Goal: Task Accomplishment & Management: Complete application form

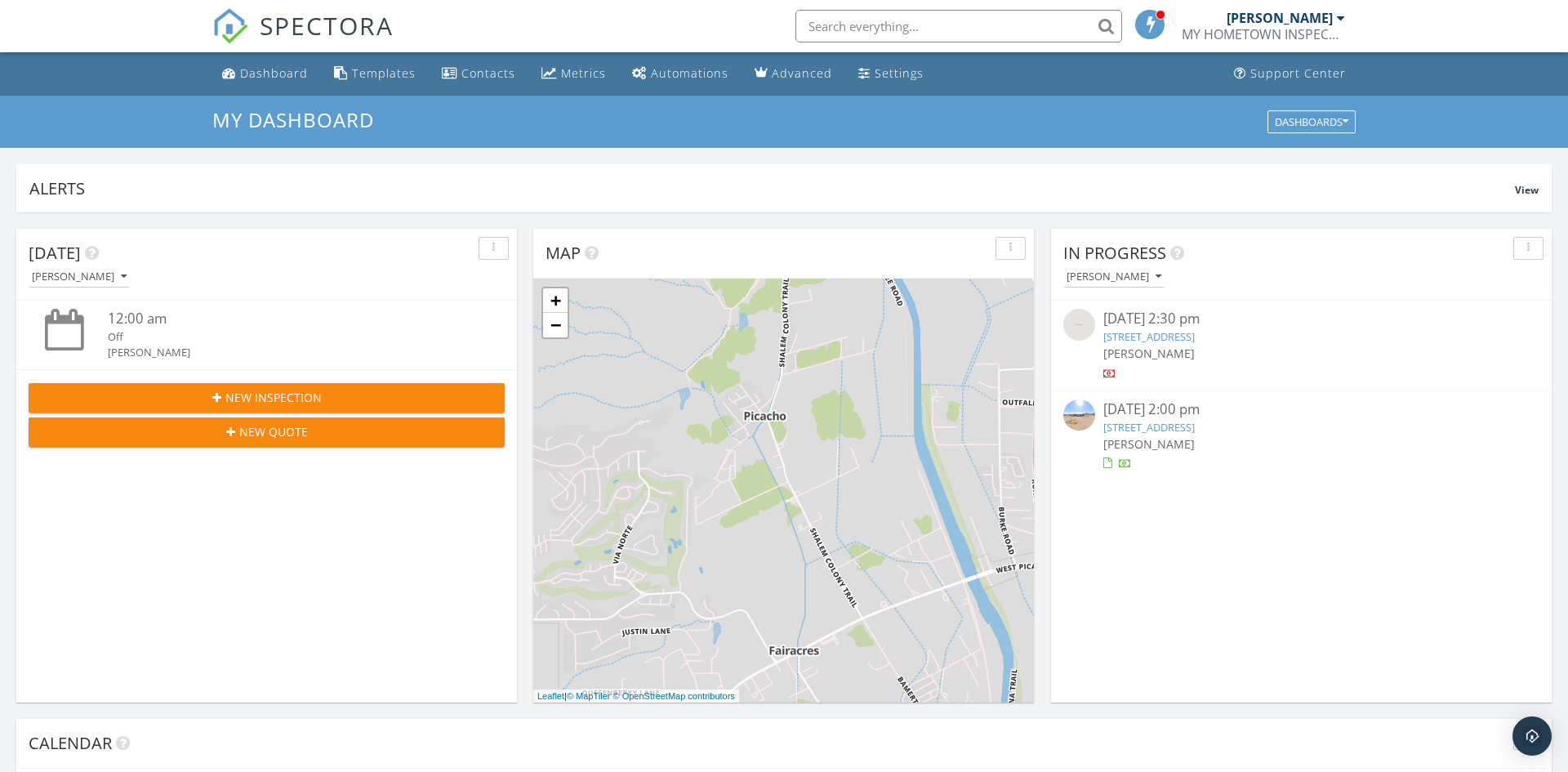
click at [1344, 22] on div at bounding box center [1341, 18] width 8 height 13
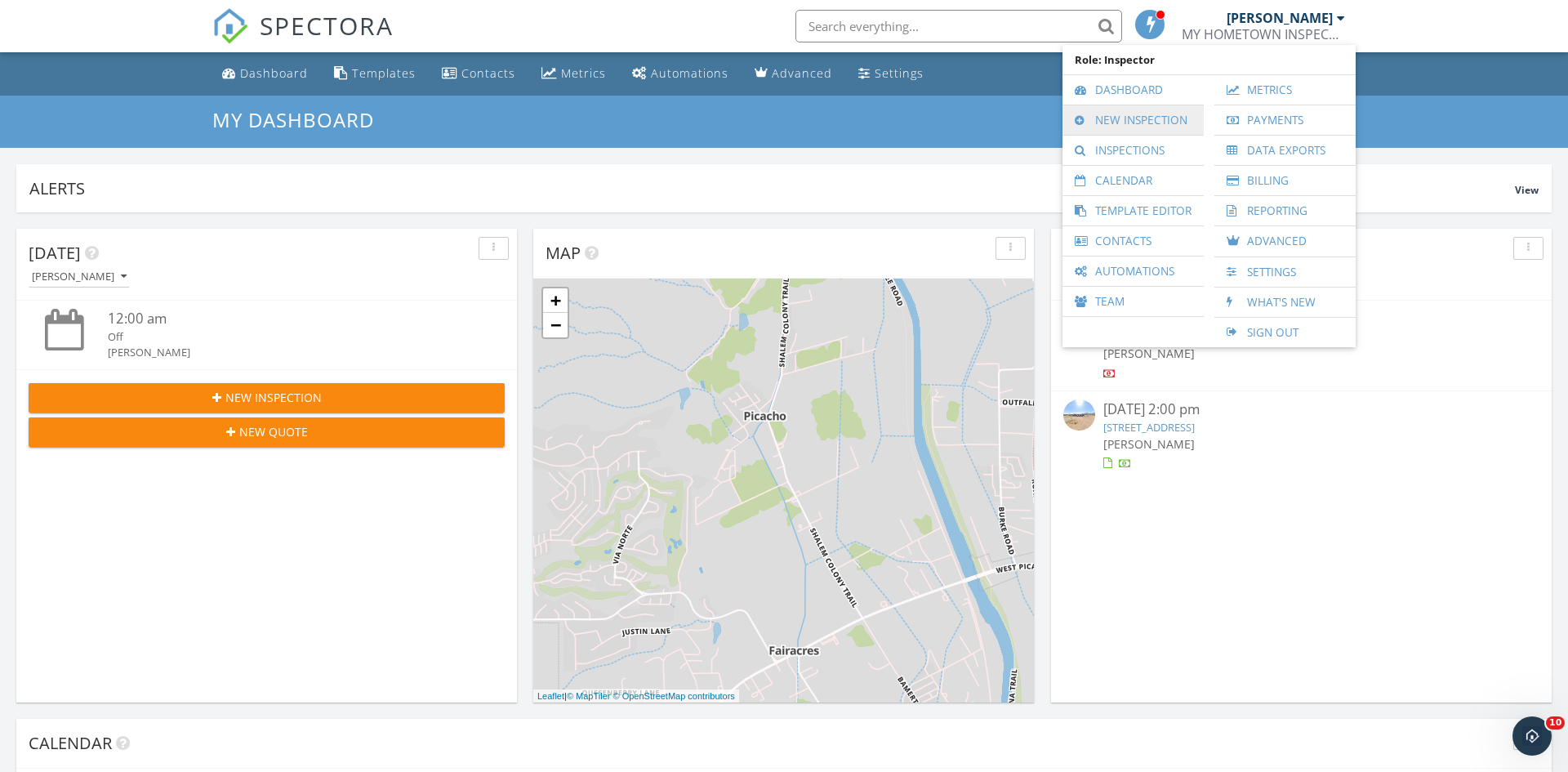
click at [1142, 124] on link "New Inspection" at bounding box center [1133, 120] width 125 height 29
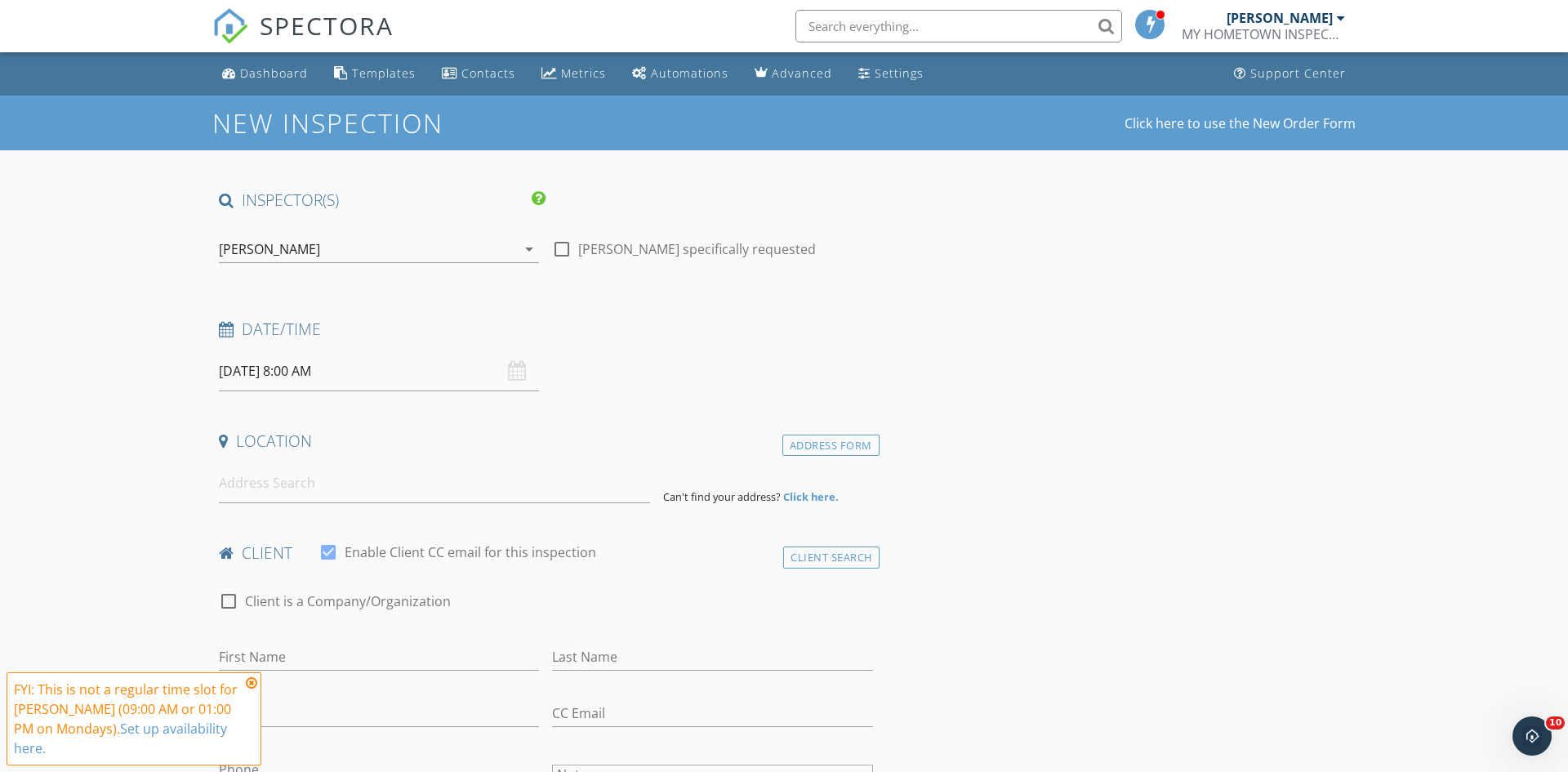
click at [322, 373] on input "09/29/2025 8:00 AM" at bounding box center [379, 371] width 320 height 40
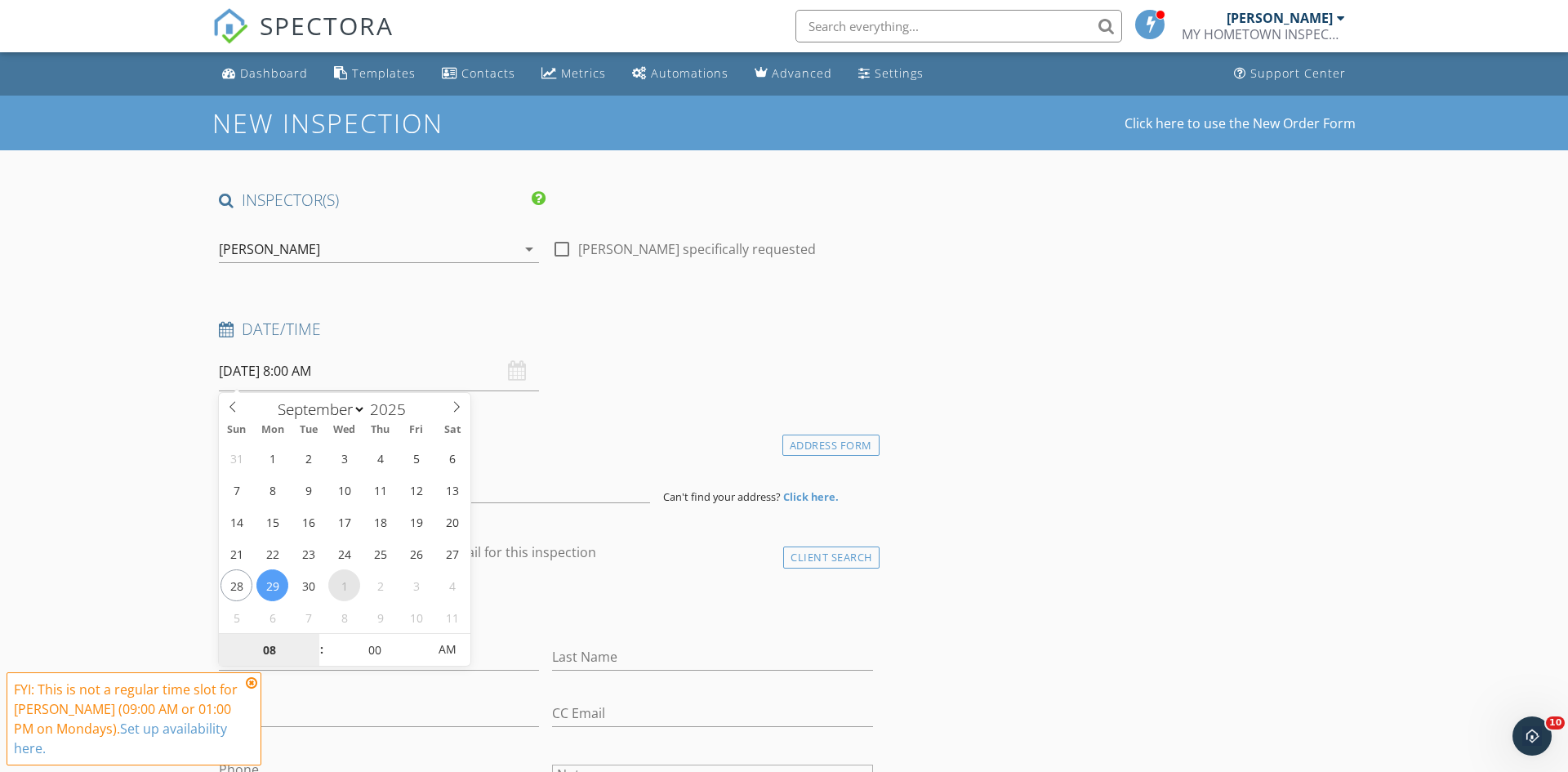
select select "9"
type input "10/01/2025 8:00 AM"
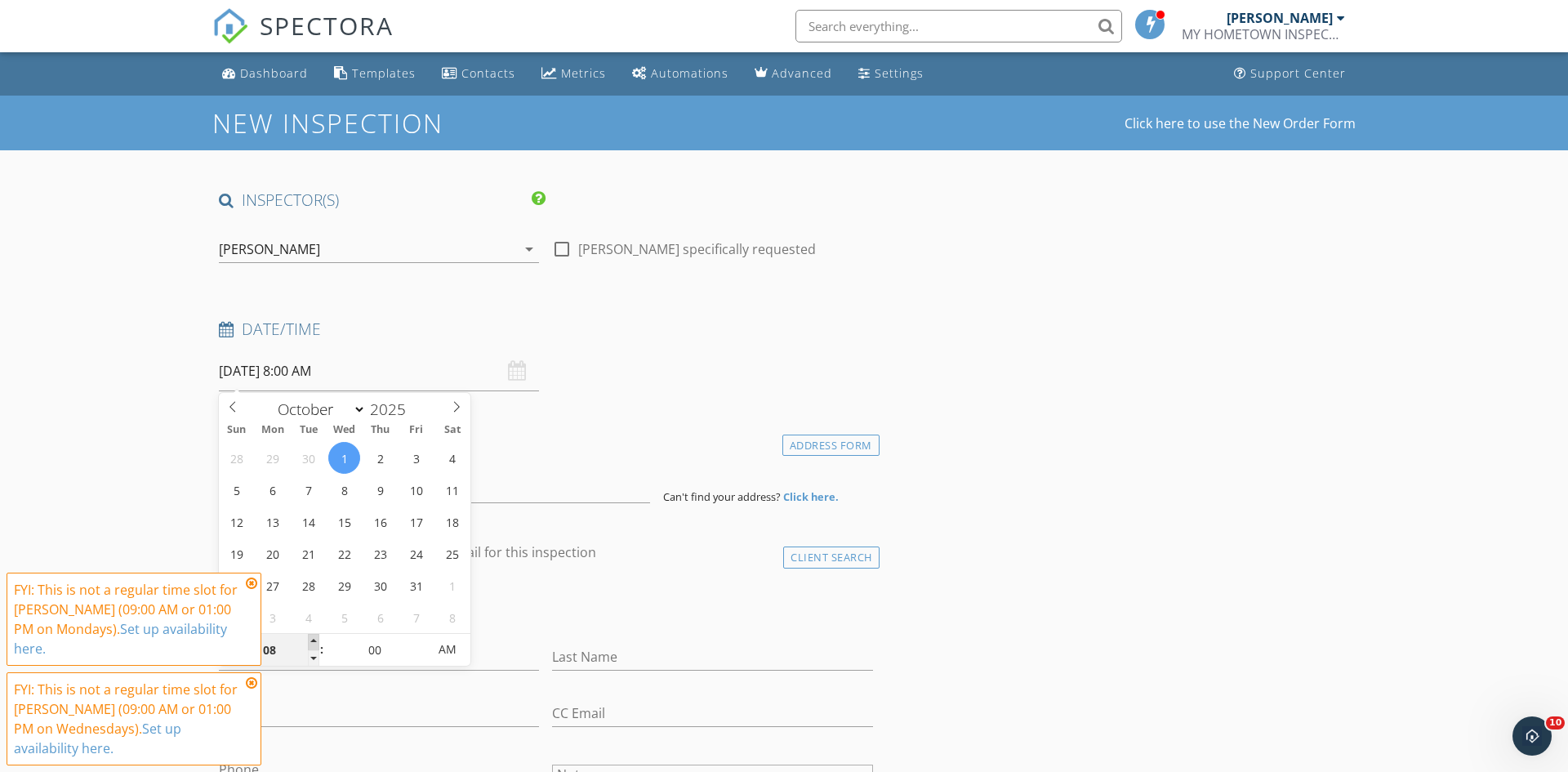
click at [313, 639] on span at bounding box center [314, 642] width 12 height 17
type input "09"
type input "10/01/2025 9:00 AM"
click at [247, 585] on icon at bounding box center [252, 582] width 12 height 13
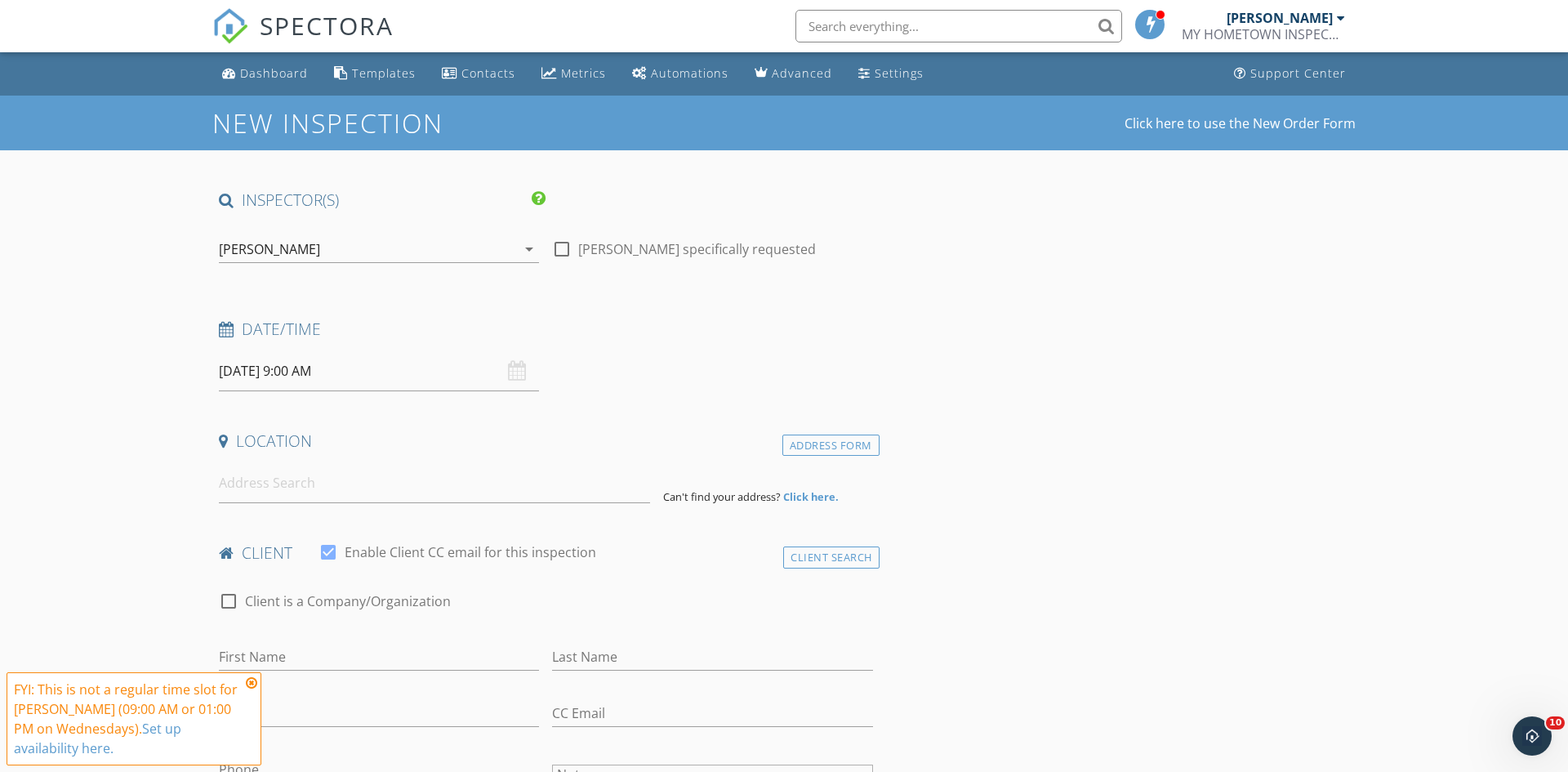
click at [254, 681] on icon at bounding box center [252, 682] width 12 height 13
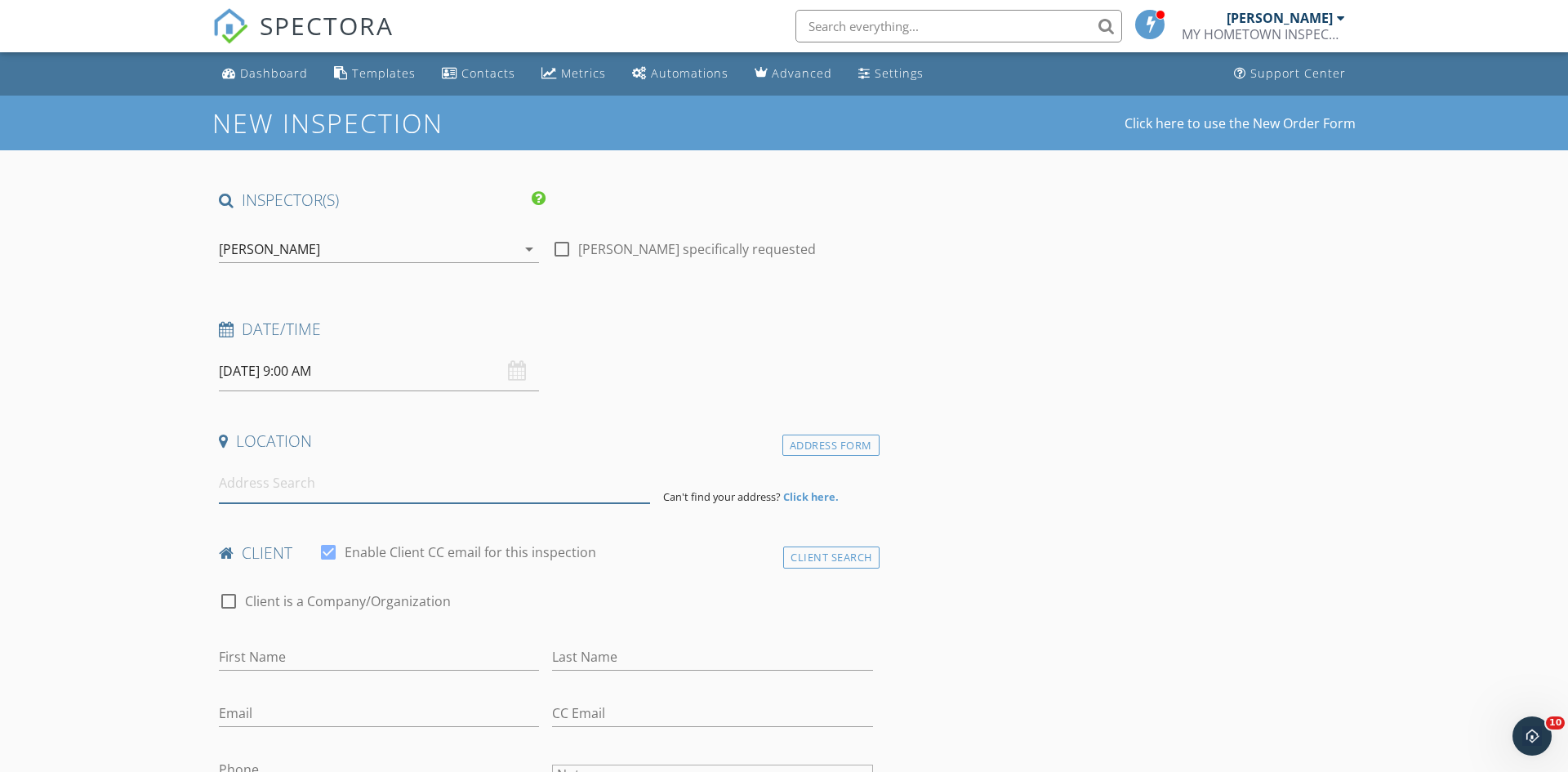
click at [276, 472] on input at bounding box center [435, 482] width 432 height 40
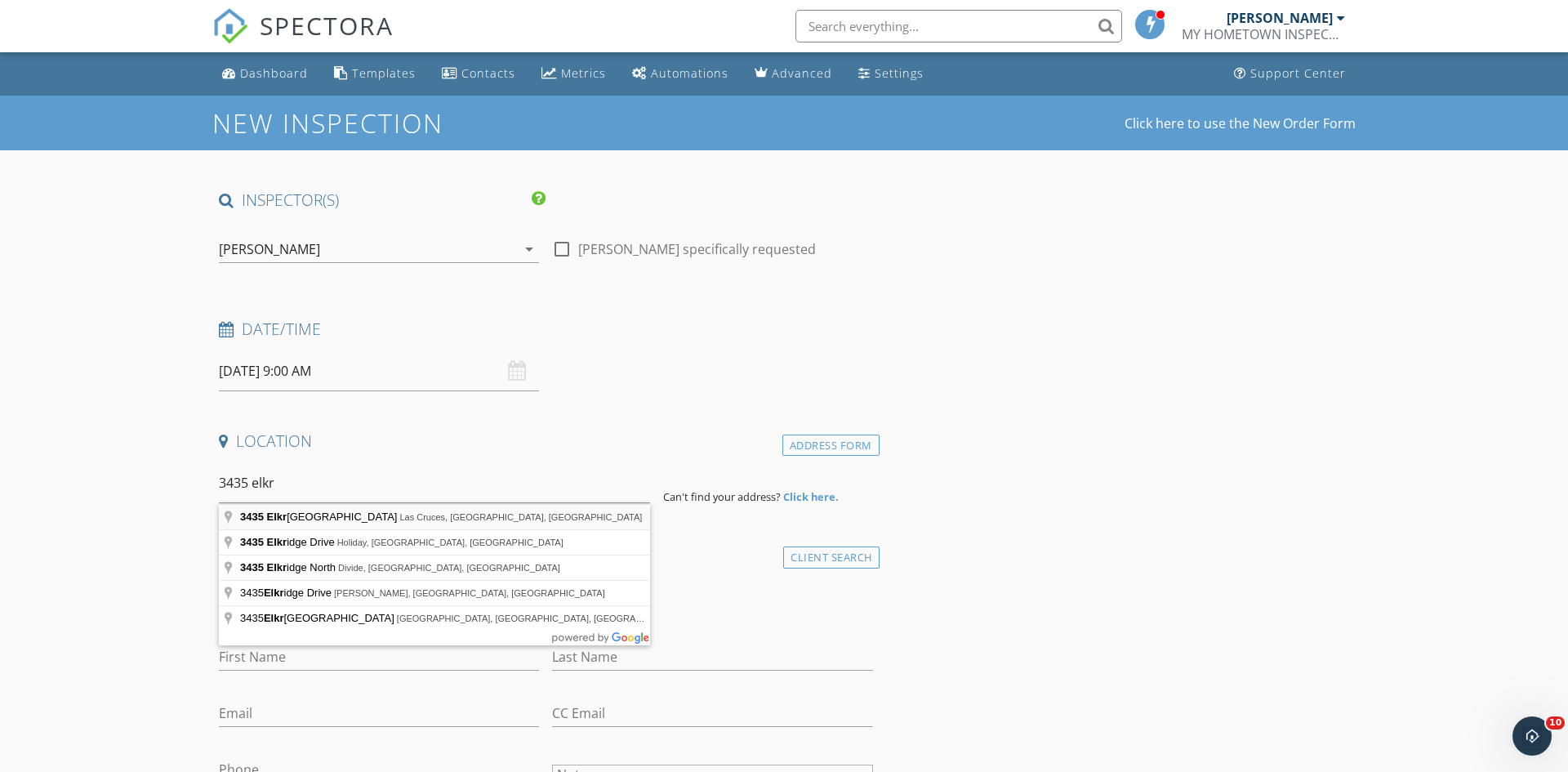
type input "3435 Elkridge Lane, Las Cruces, NM, USA"
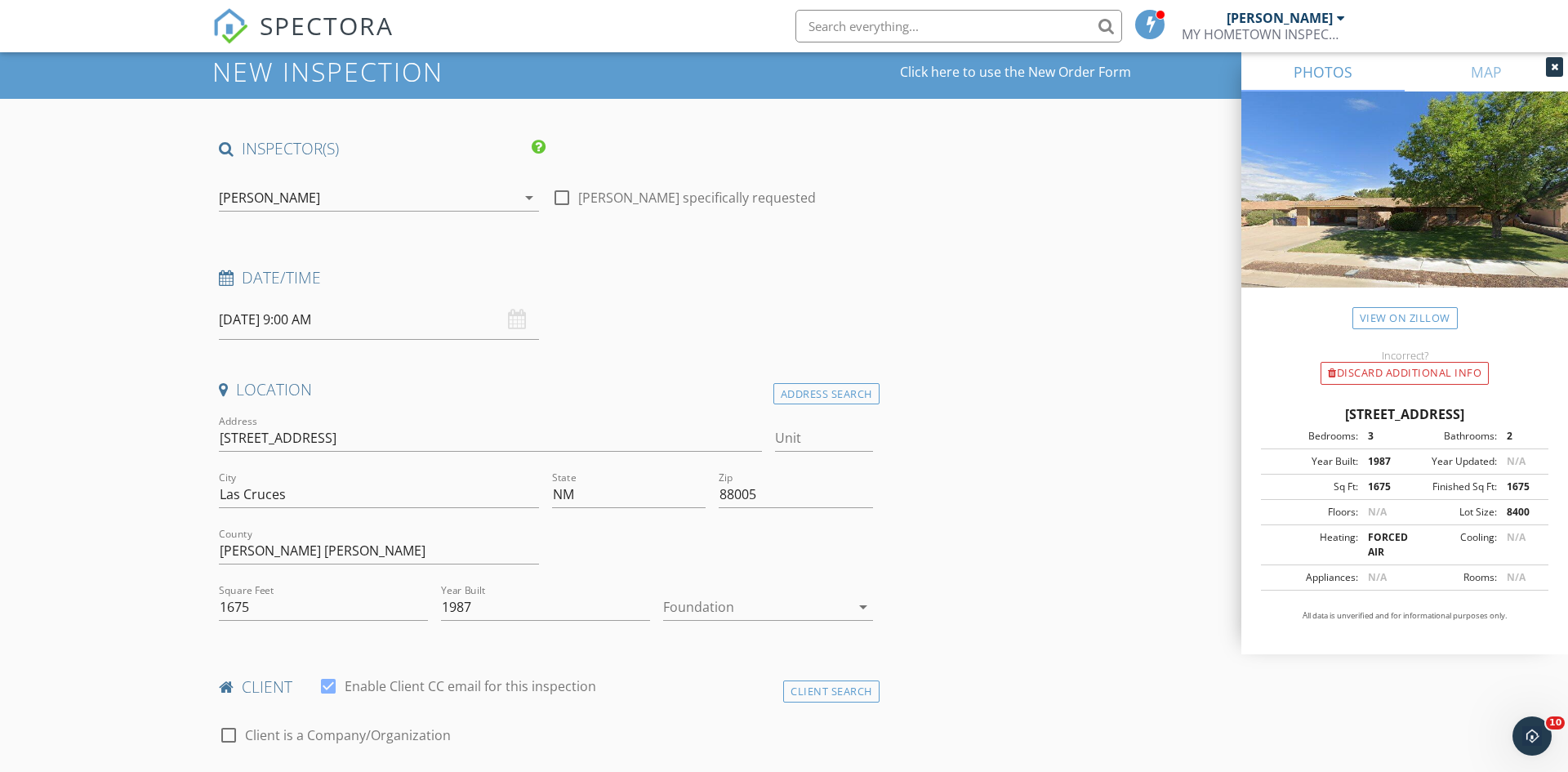
scroll to position [77, 0]
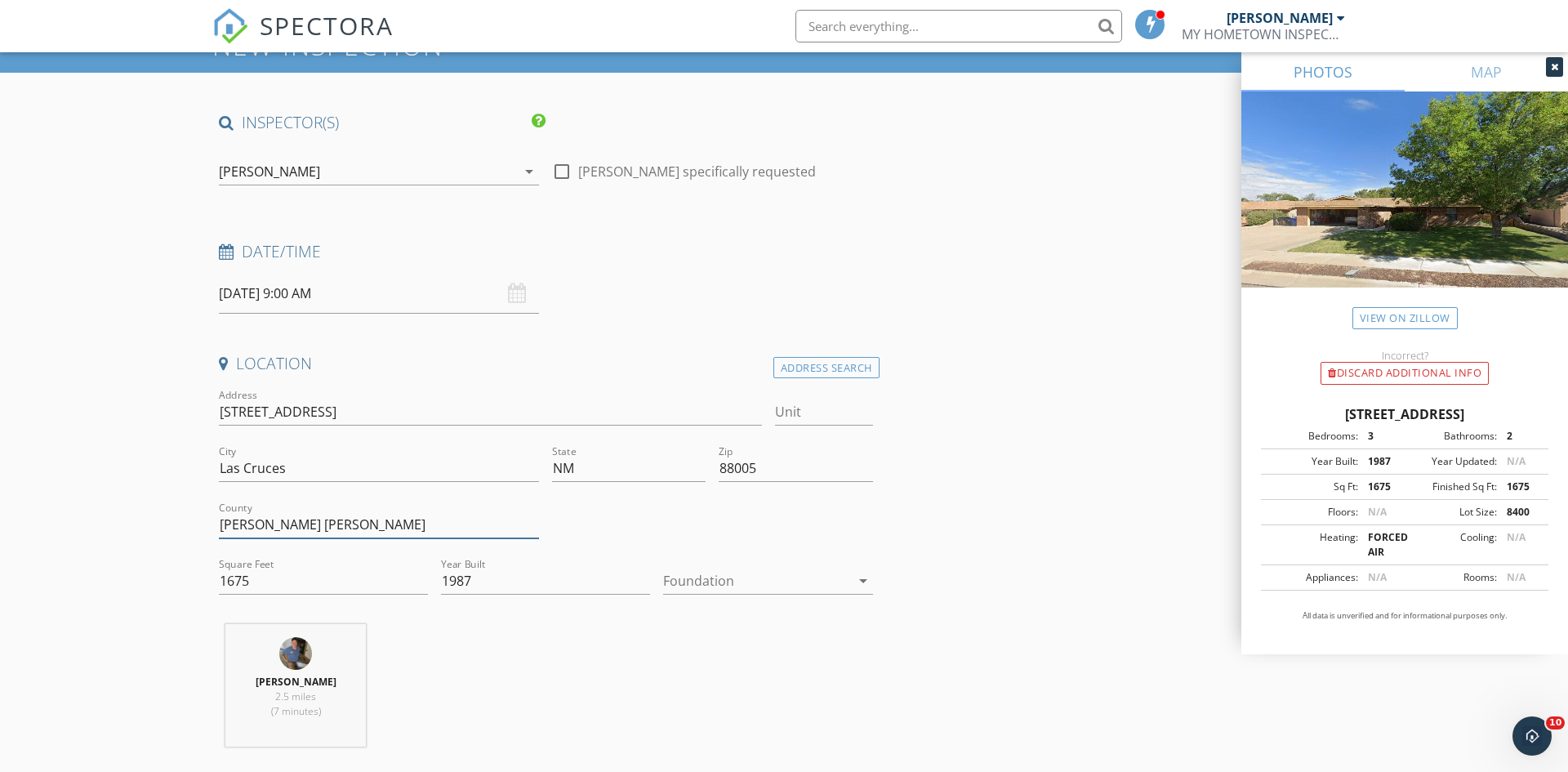
click at [309, 525] on input "[PERSON_NAME] [PERSON_NAME]" at bounding box center [379, 524] width 320 height 27
click at [720, 581] on div at bounding box center [757, 580] width 186 height 26
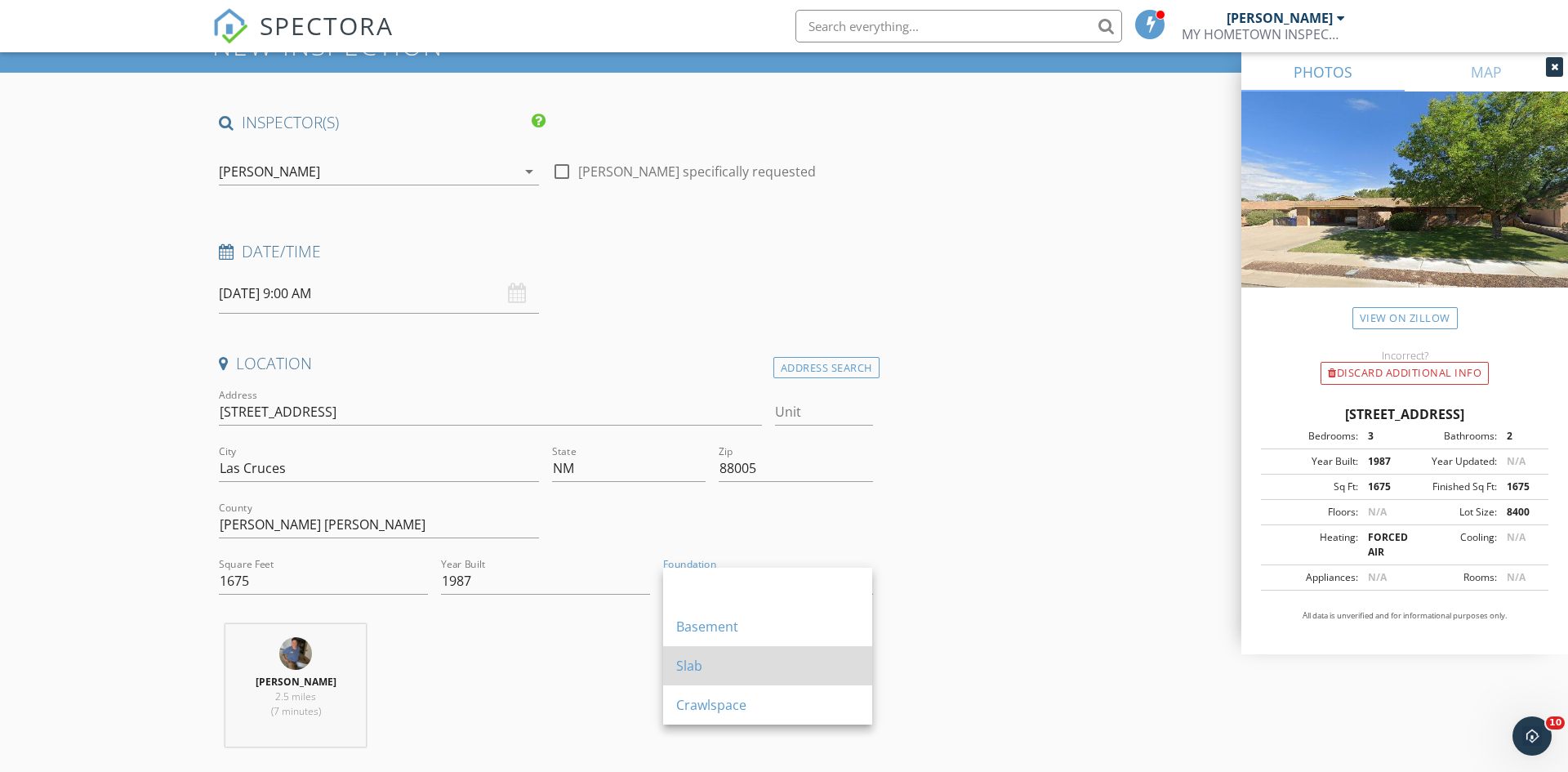
click at [721, 676] on div "Slab" at bounding box center [767, 665] width 183 height 39
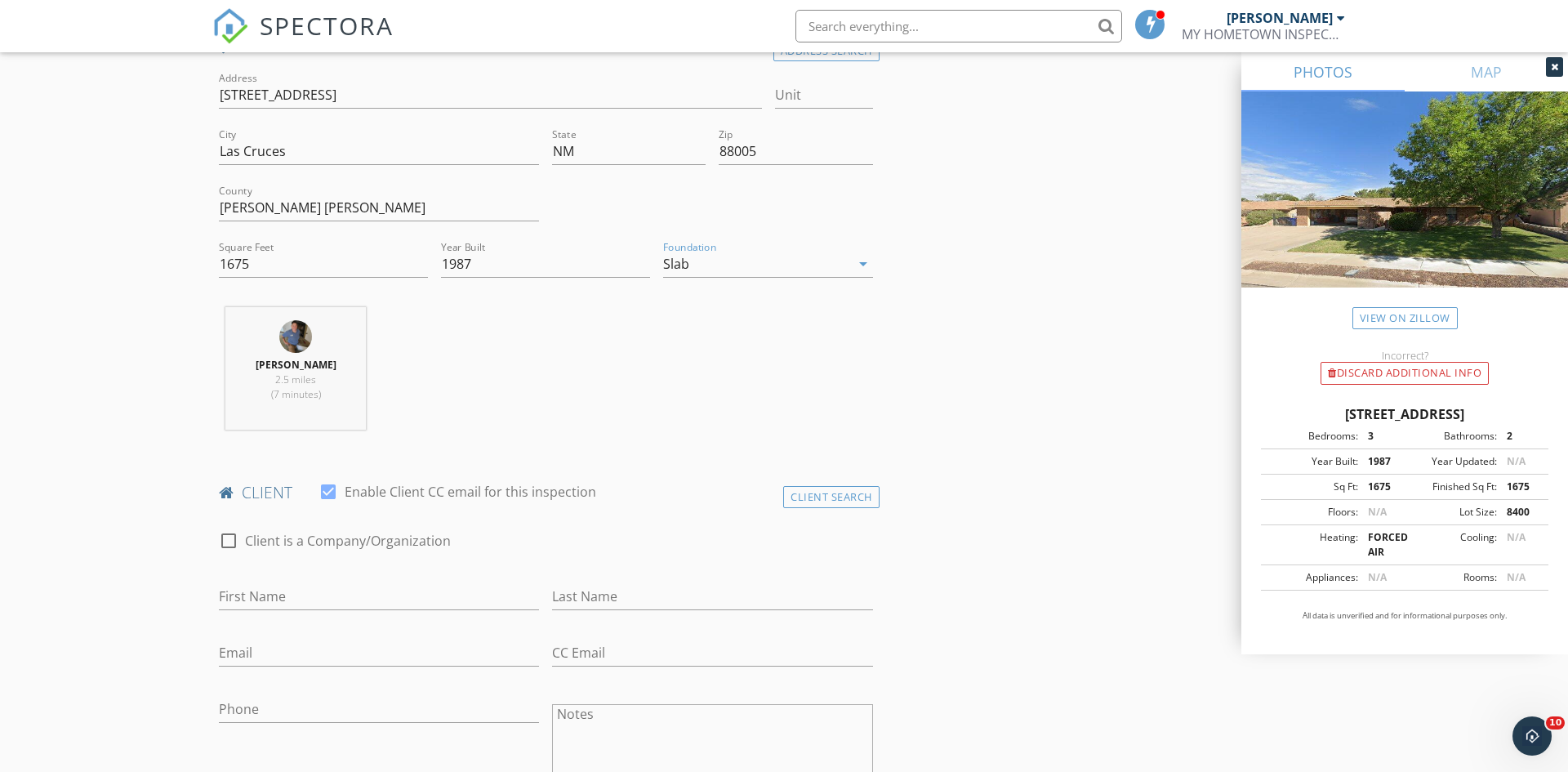
scroll to position [401, 0]
click at [475, 573] on div "First Name" at bounding box center [379, 593] width 320 height 53
click at [470, 589] on input "First Name" at bounding box center [379, 590] width 320 height 27
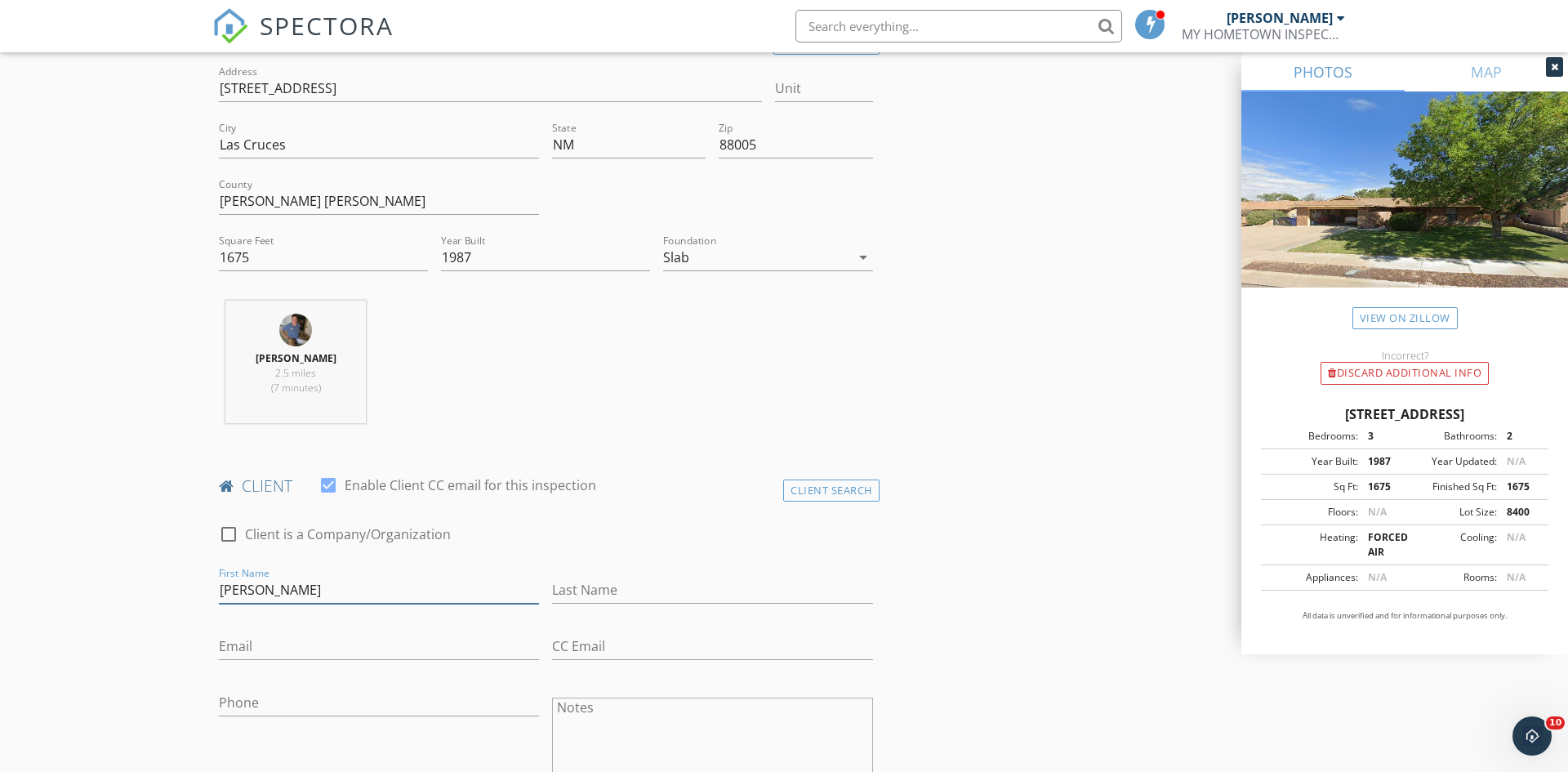
type input "Manuel"
type input "Lugo"
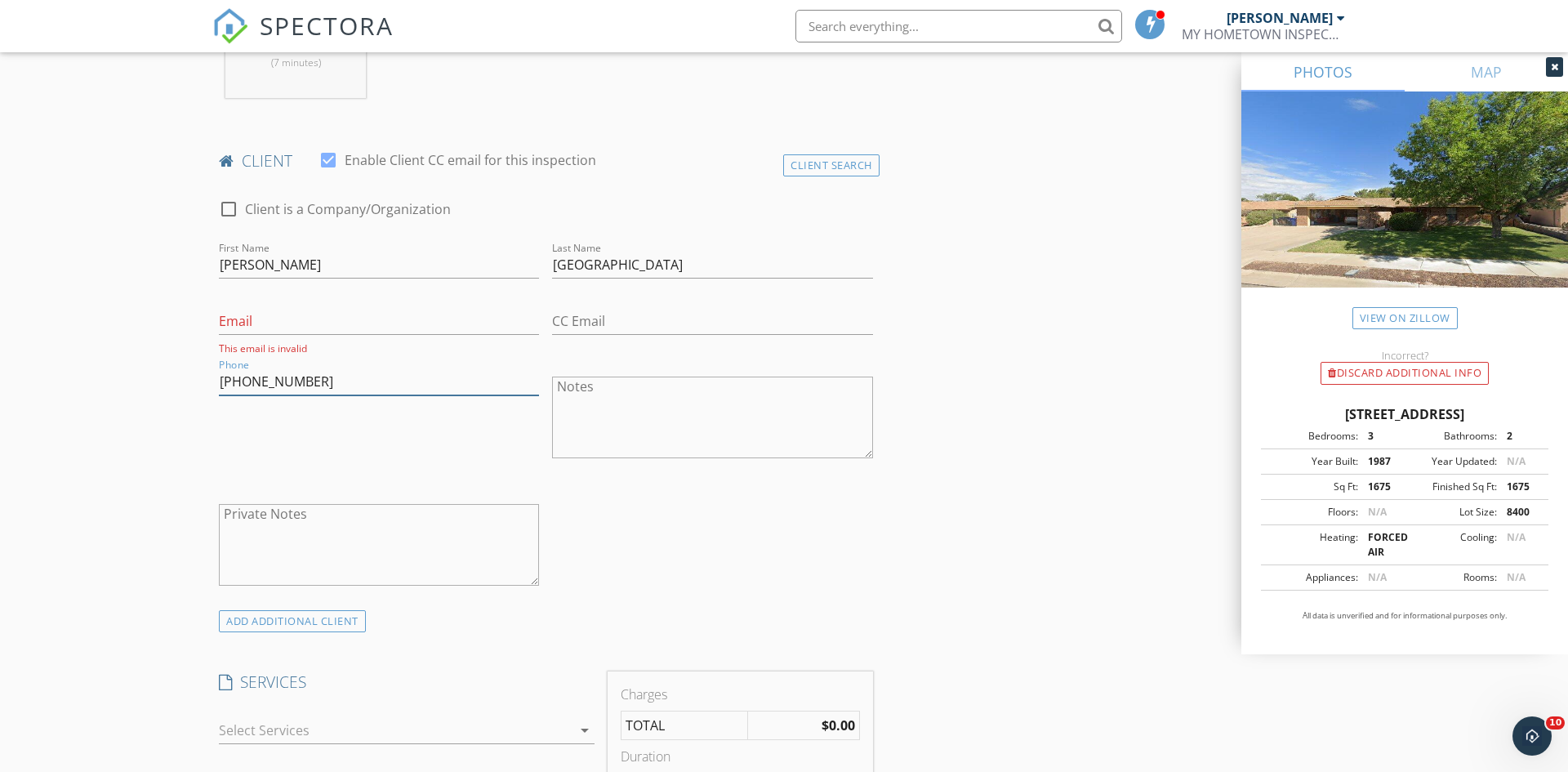
scroll to position [731, 0]
type input "580-699-9776"
click at [516, 716] on div at bounding box center [395, 725] width 353 height 26
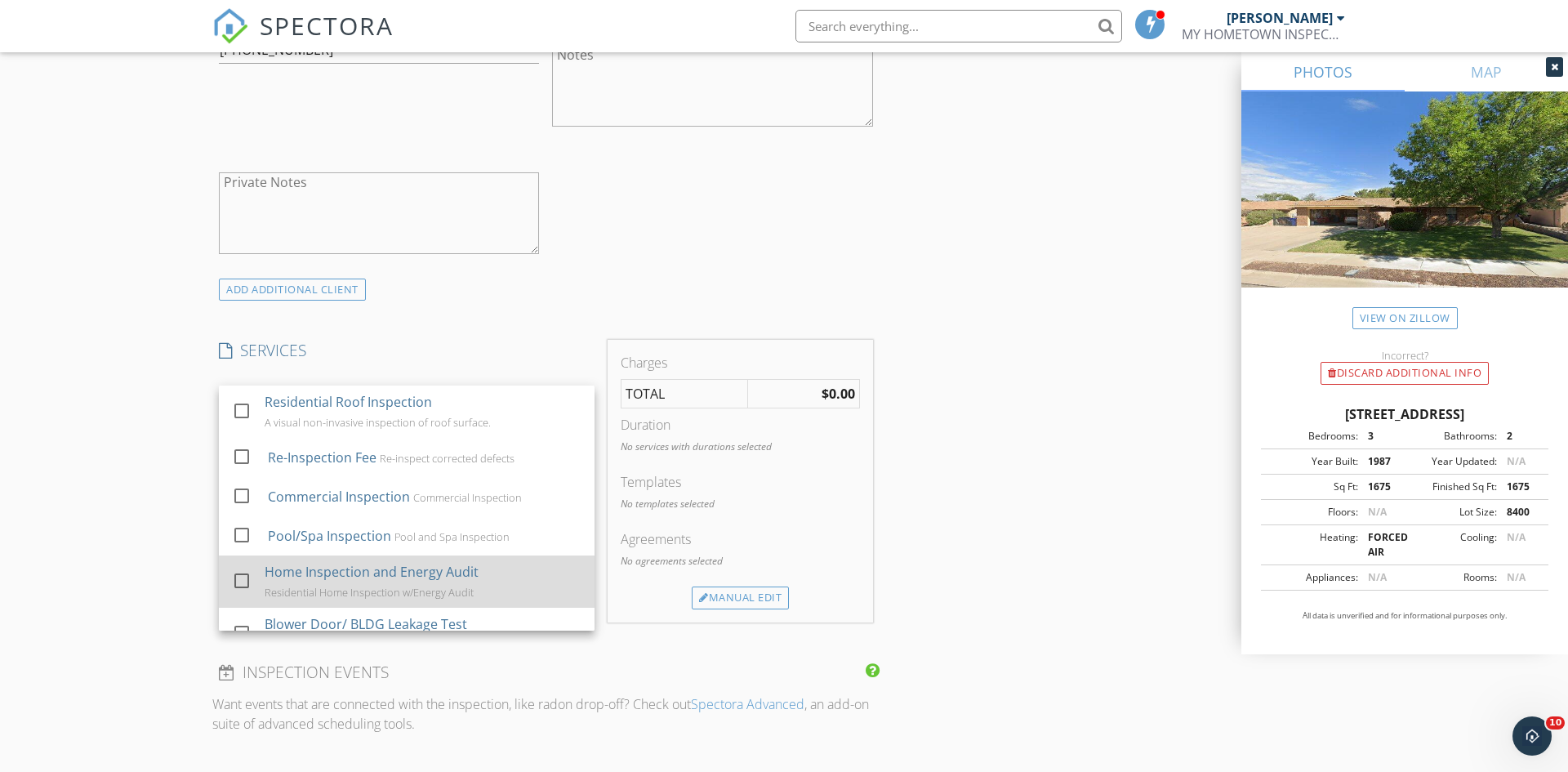
scroll to position [81, 0]
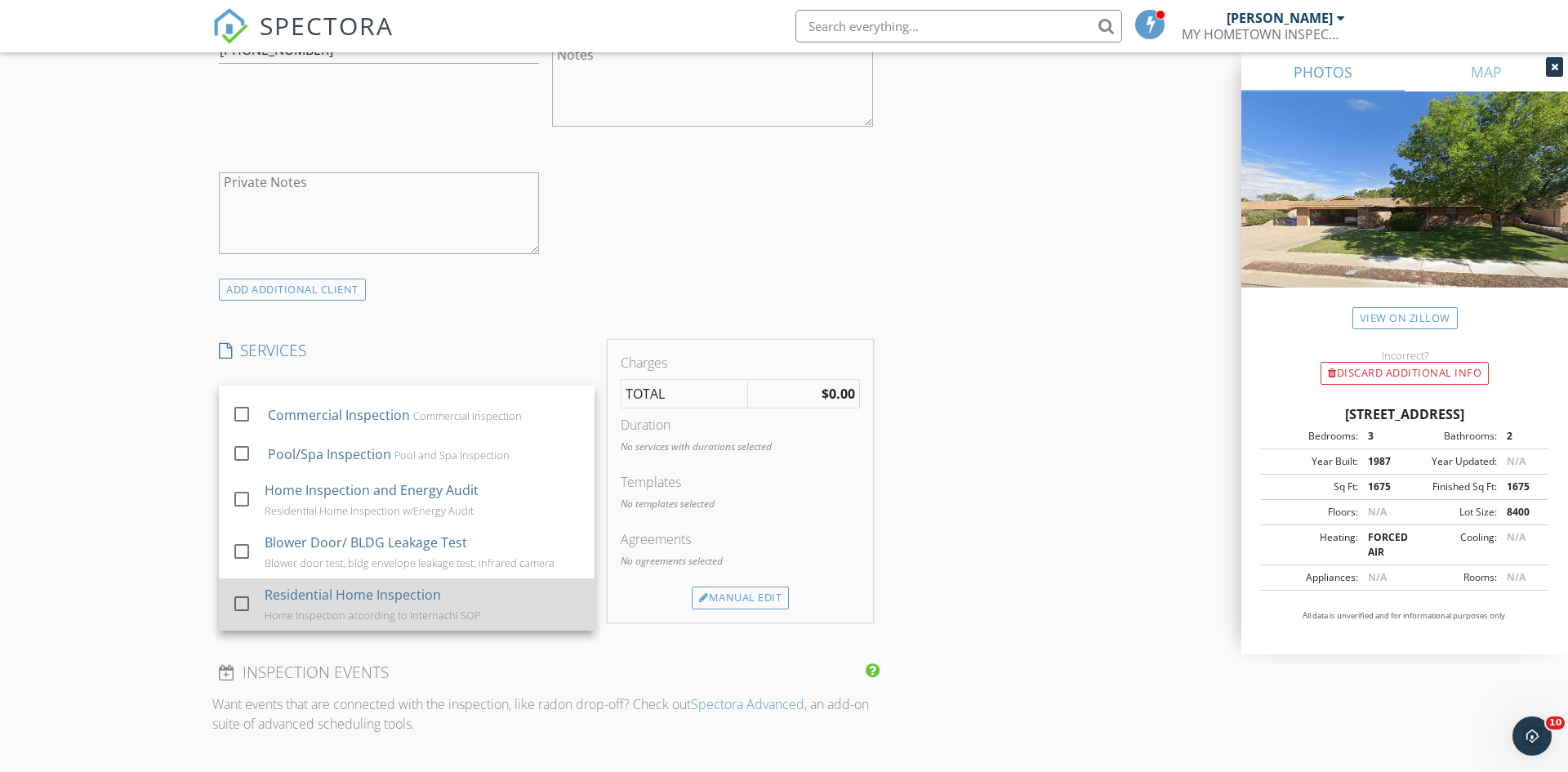
click at [240, 602] on div at bounding box center [242, 604] width 27 height 27
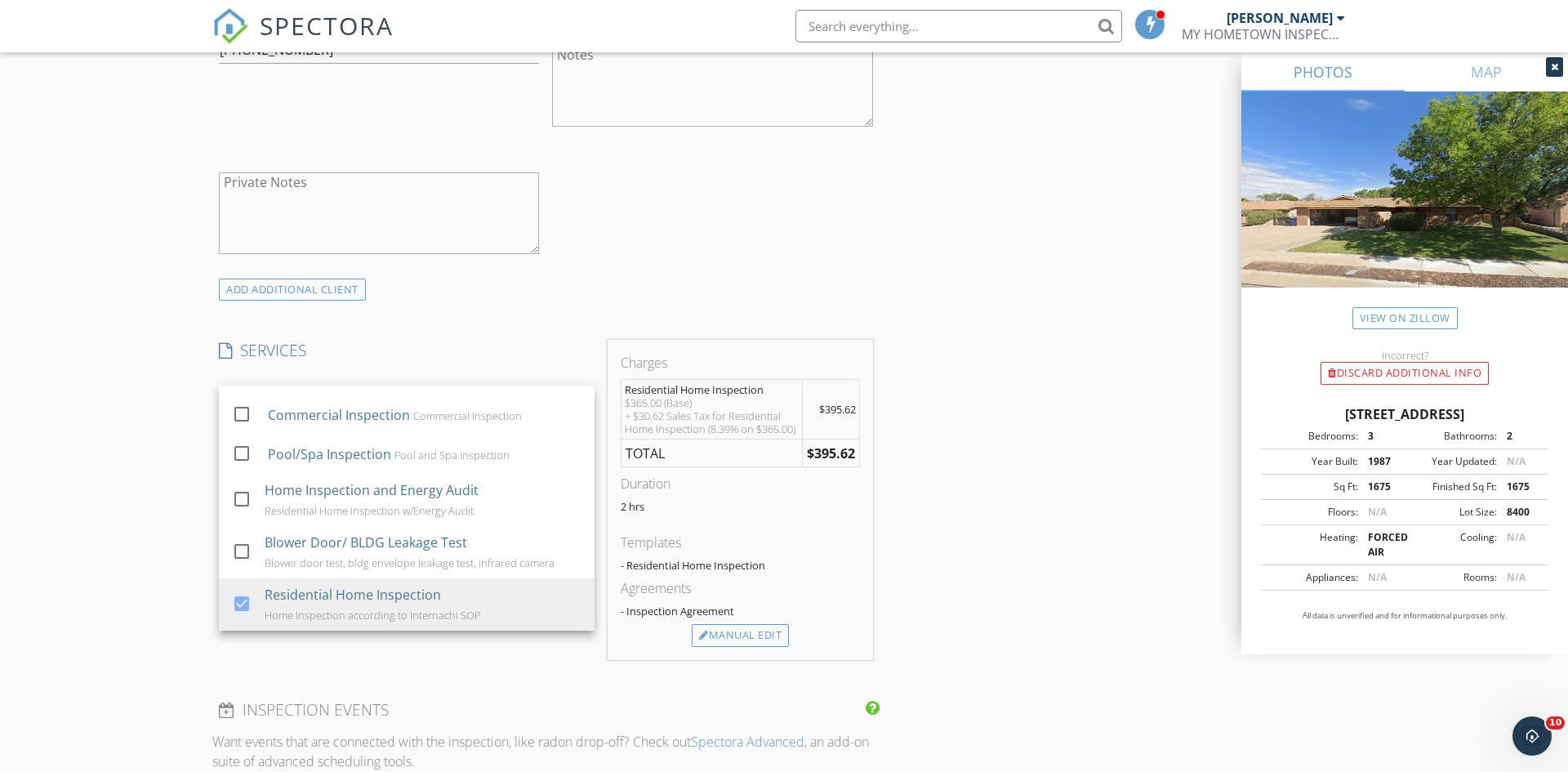
click at [1034, 532] on div "INSPECTOR(S) check_box Miranda Otero PRIMARY Miranda Otero arrow_drop_down chec…" at bounding box center [784, 491] width 1143 height 2719
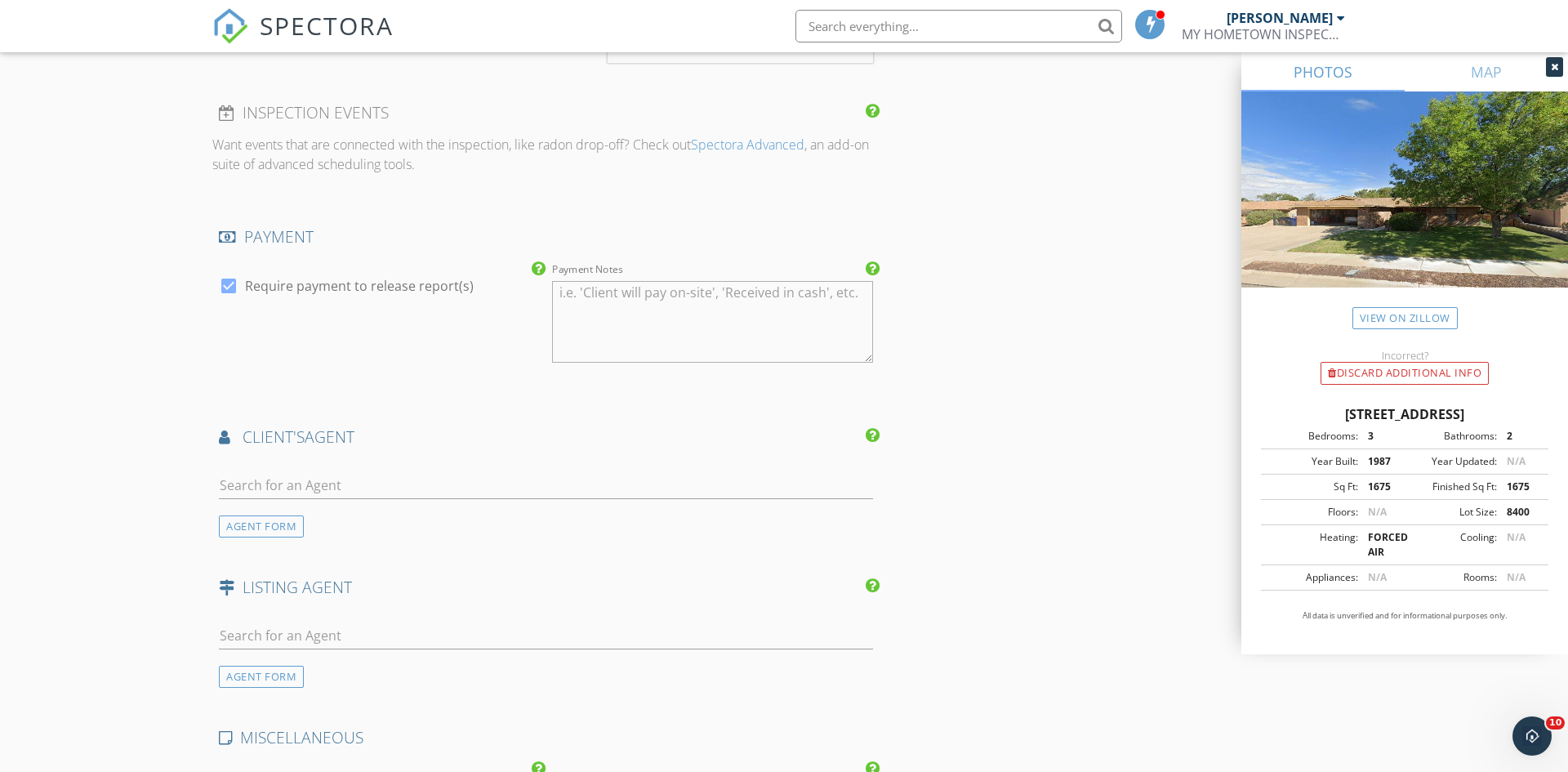
scroll to position [1670, 0]
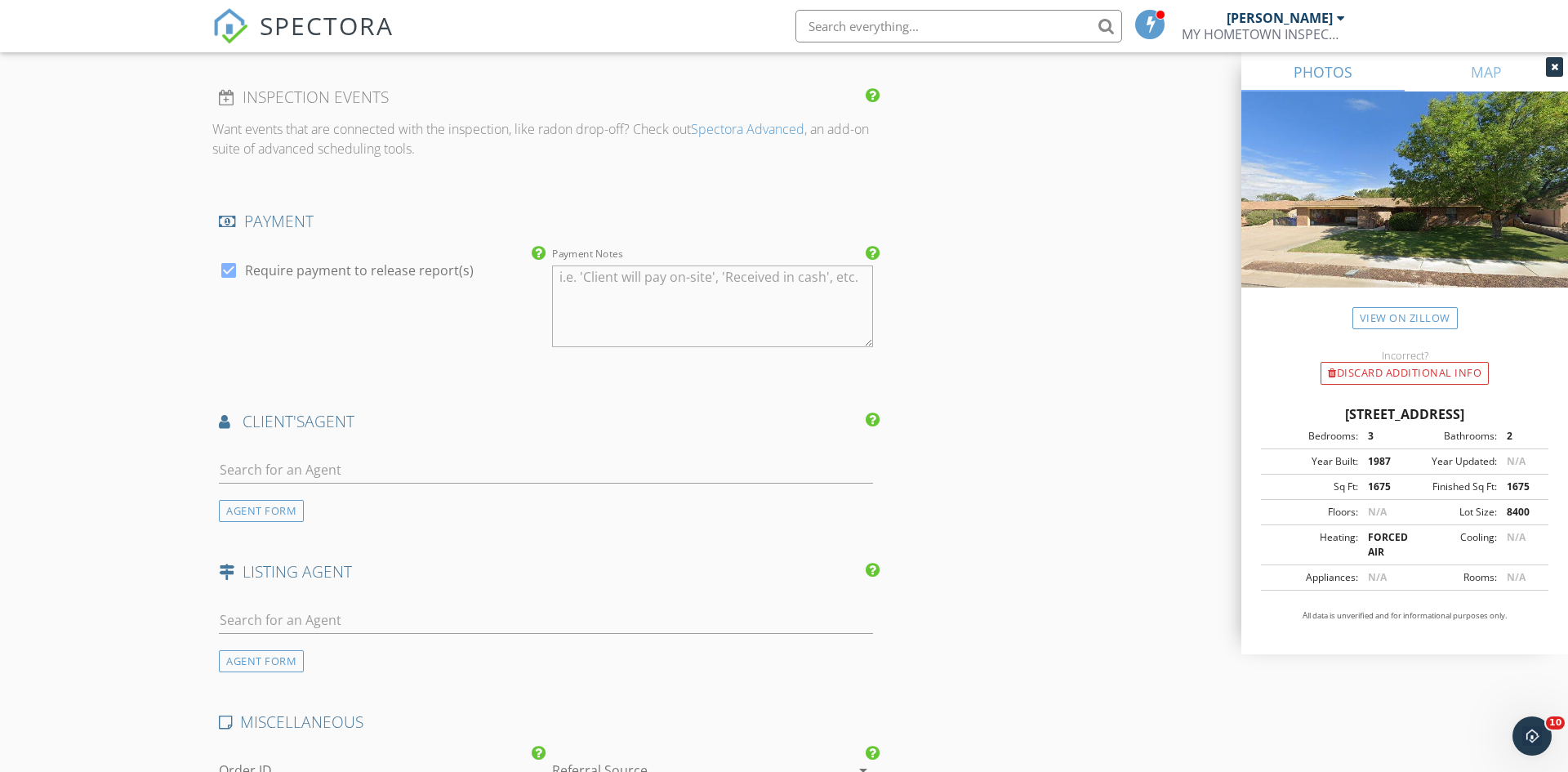
click at [513, 483] on div at bounding box center [546, 477] width 654 height 43
click at [516, 466] on input "text" at bounding box center [546, 470] width 654 height 27
type input "Genesis"
click at [453, 509] on div "No results found. Click to add a new Agent" at bounding box center [348, 506] width 246 height 20
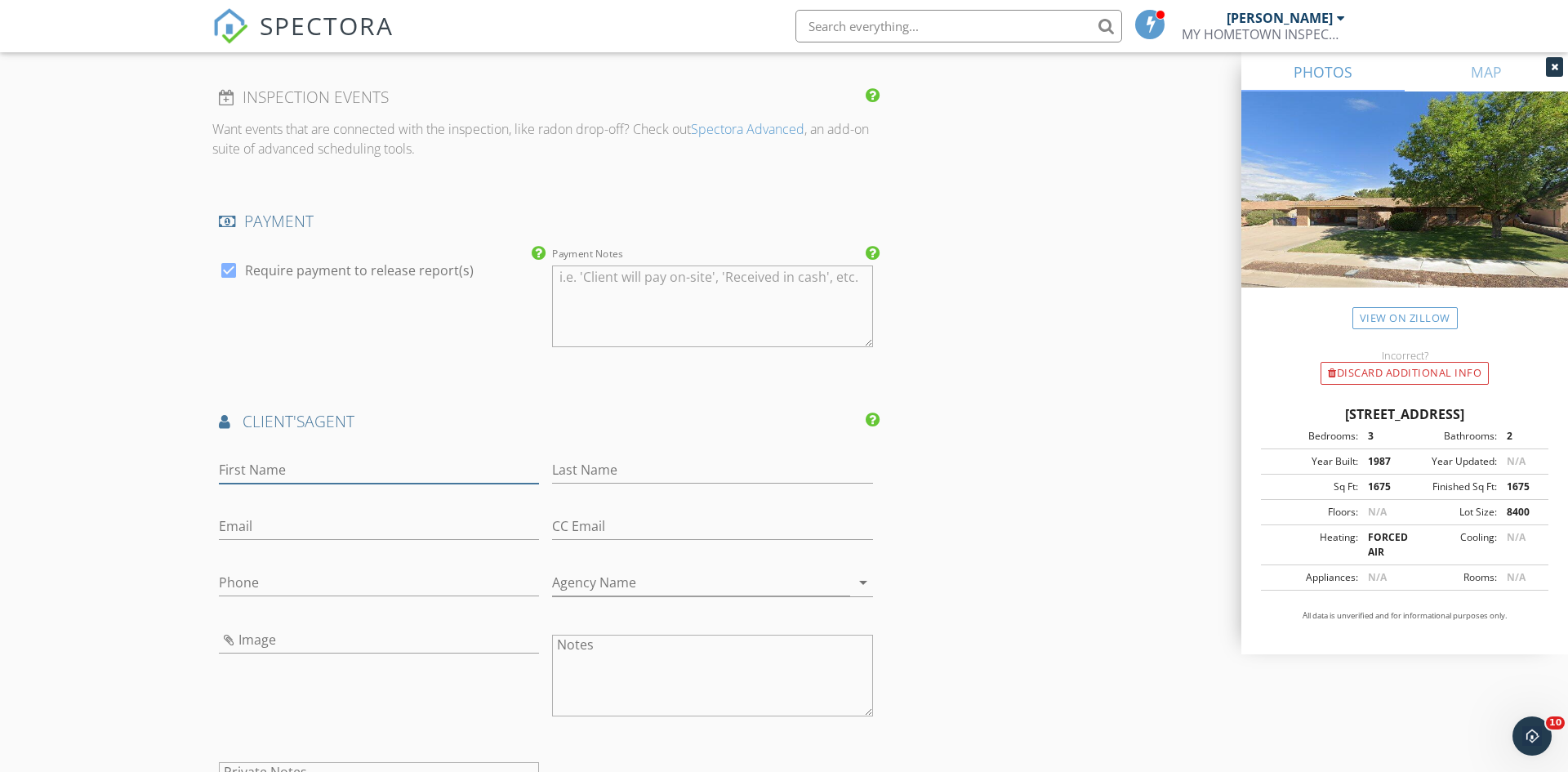
click at [347, 475] on input "First Name" at bounding box center [379, 470] width 320 height 27
type input "Genesis"
type input "Tellez"
type input "genesisnmrealestate@gmail.com"
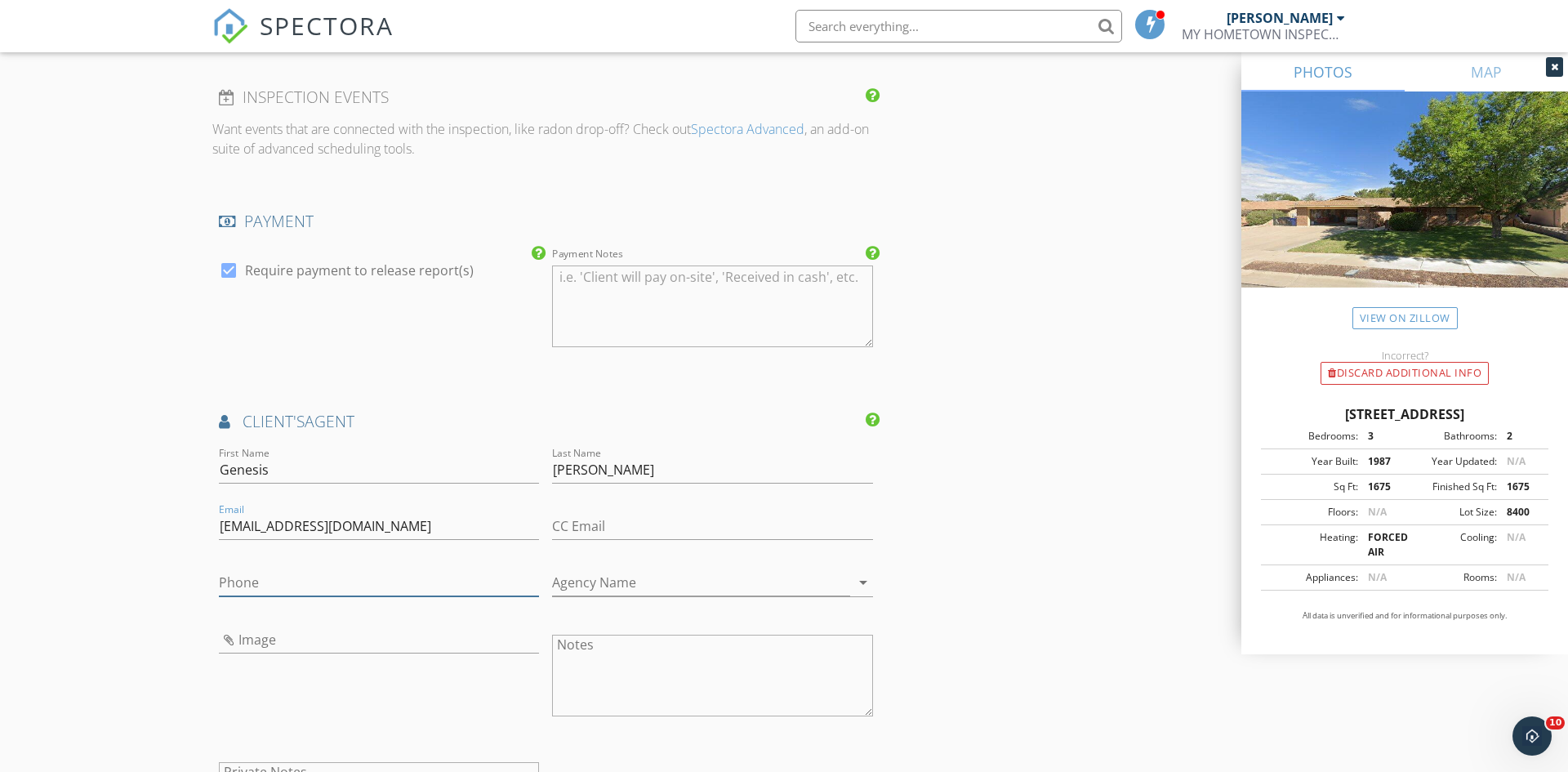
click at [379, 577] on input "Phone" at bounding box center [379, 583] width 320 height 27
type input "575-312-4774"
click at [586, 582] on input "Agency Name" at bounding box center [701, 583] width 298 height 27
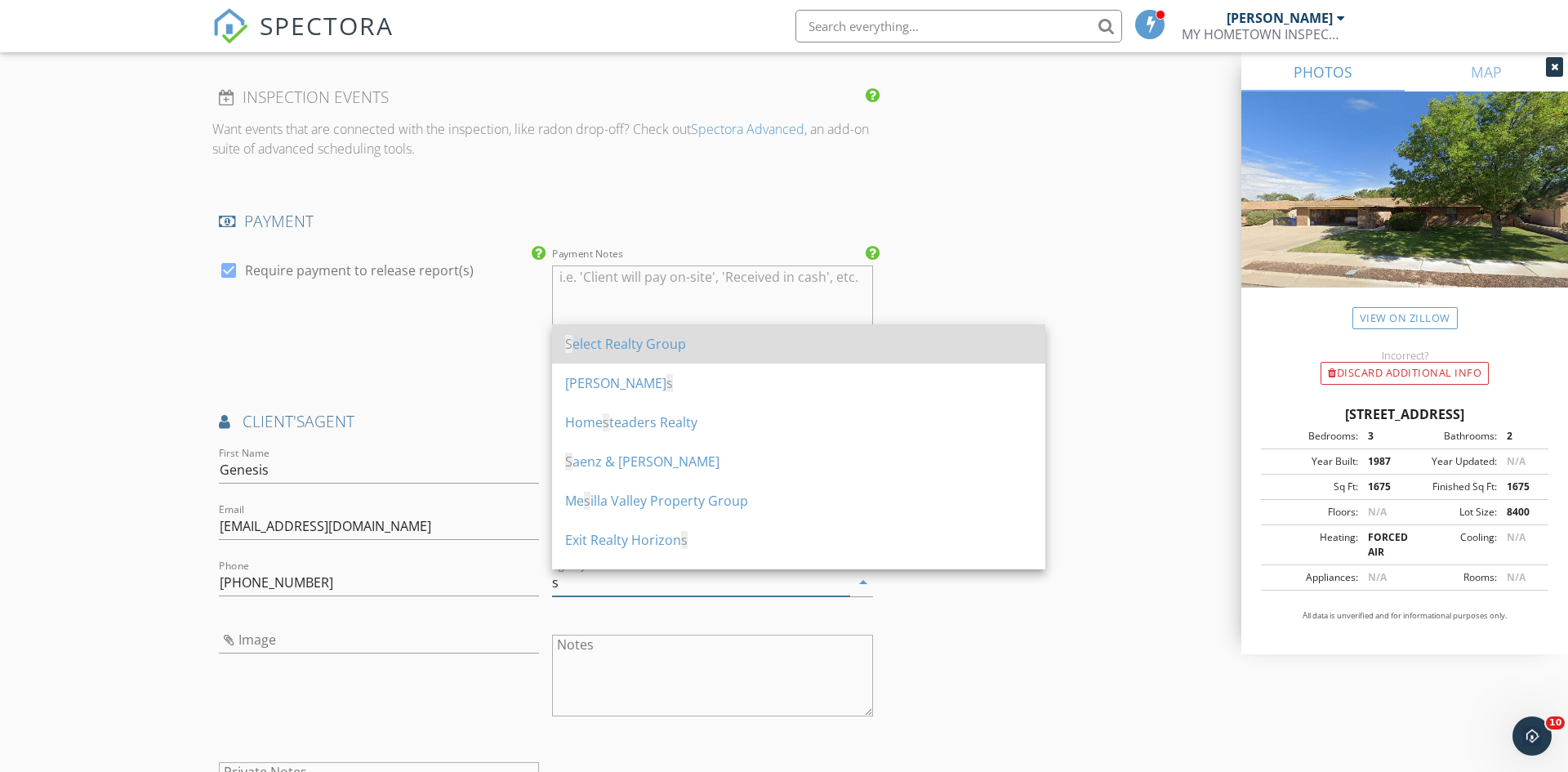
click at [667, 343] on div "S elect Realty Group" at bounding box center [798, 343] width 467 height 20
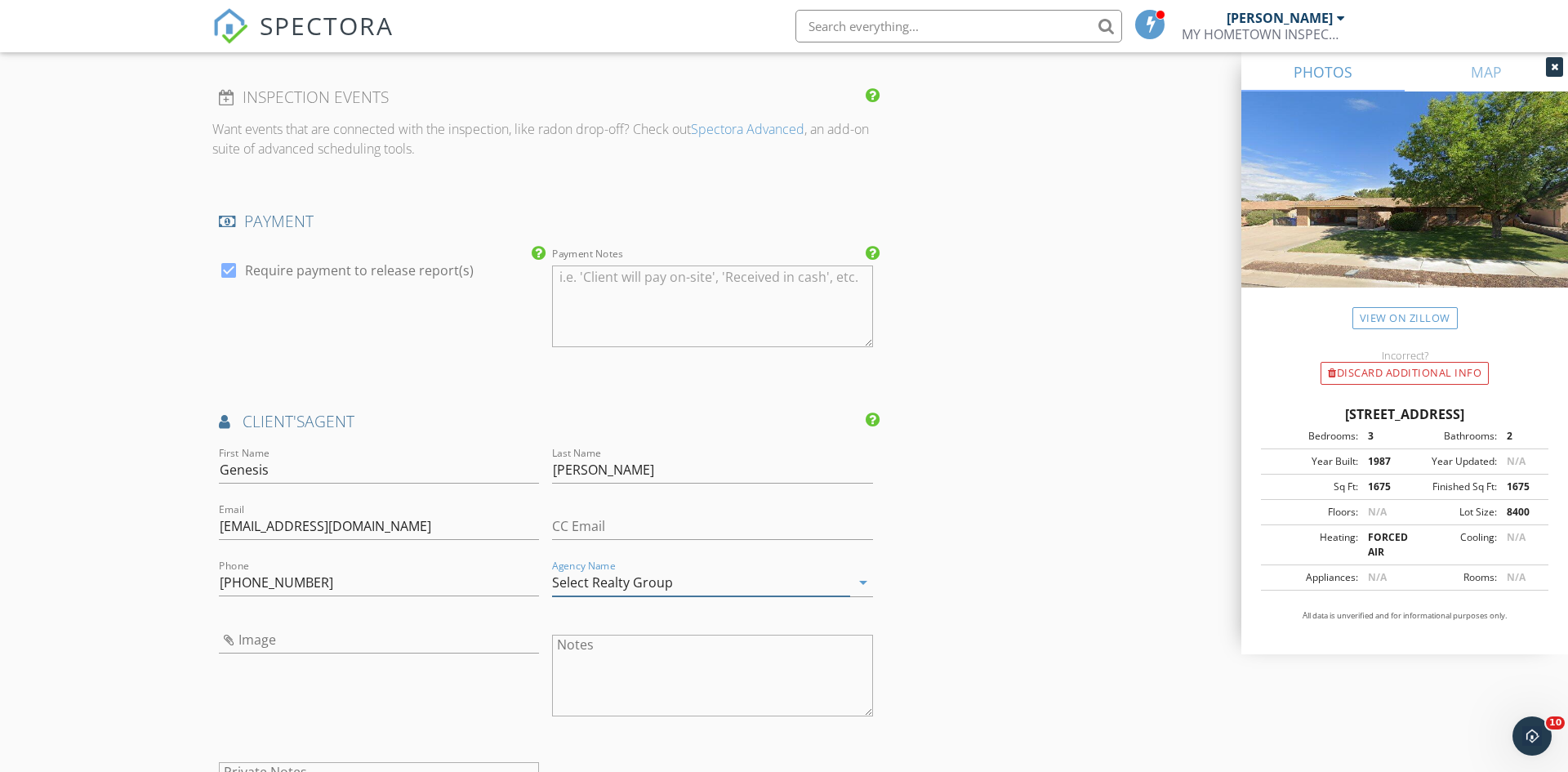
type input "Select Realty Group"
click at [407, 644] on input "Image" at bounding box center [379, 640] width 320 height 27
type input "genesistellez.png"
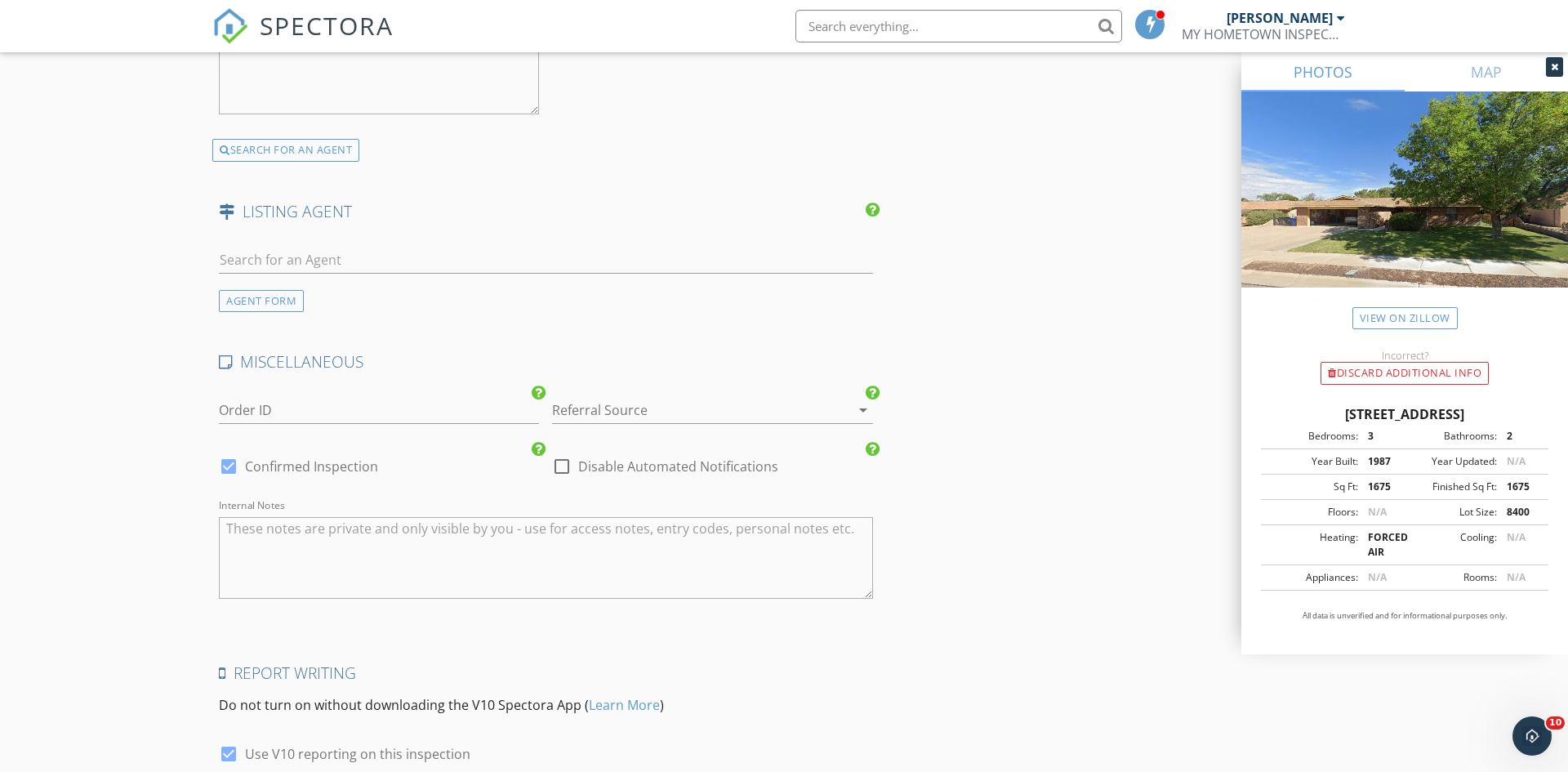
scroll to position [2545, 0]
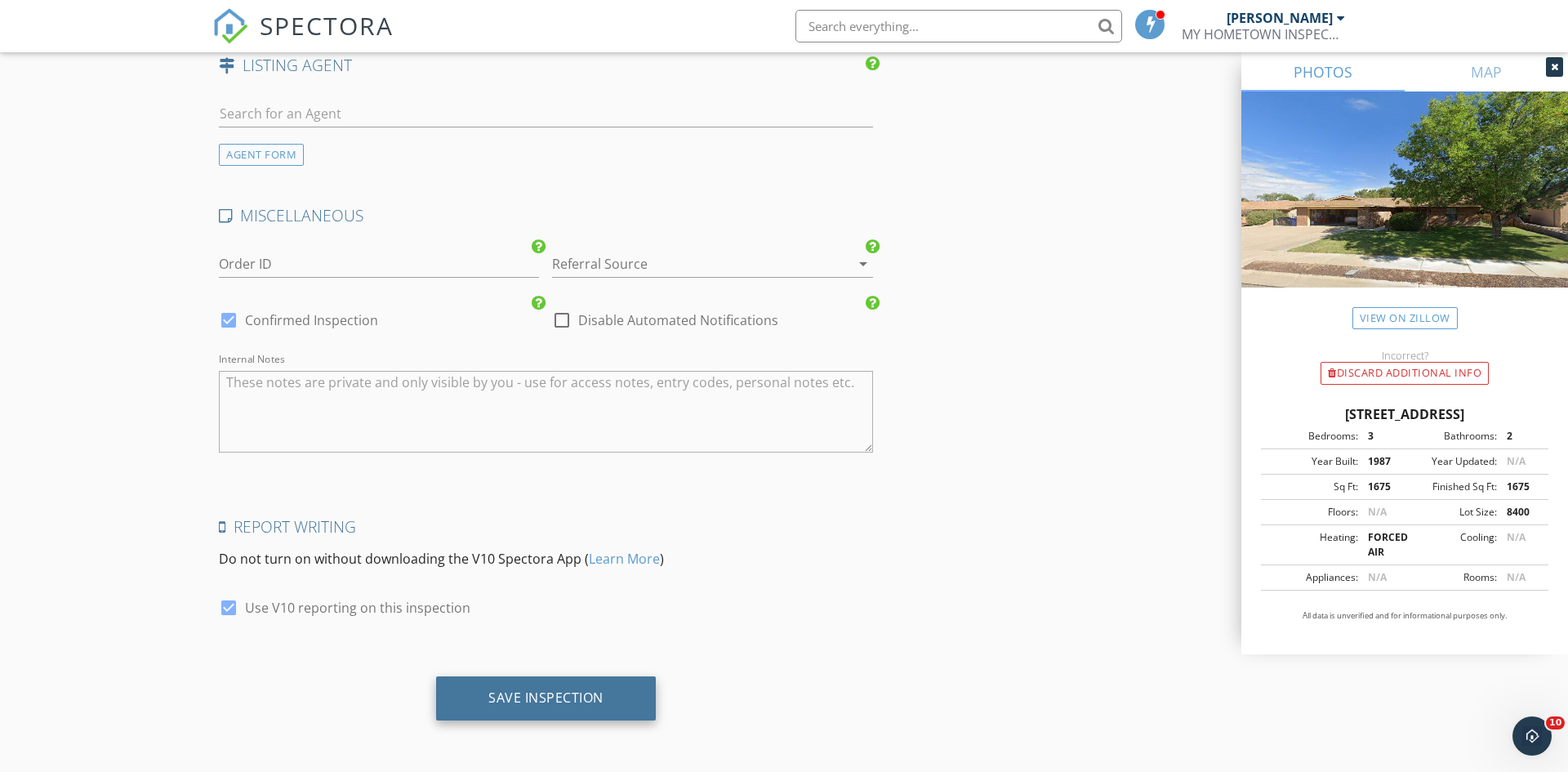
click at [545, 697] on div "Save Inspection" at bounding box center [546, 697] width 115 height 17
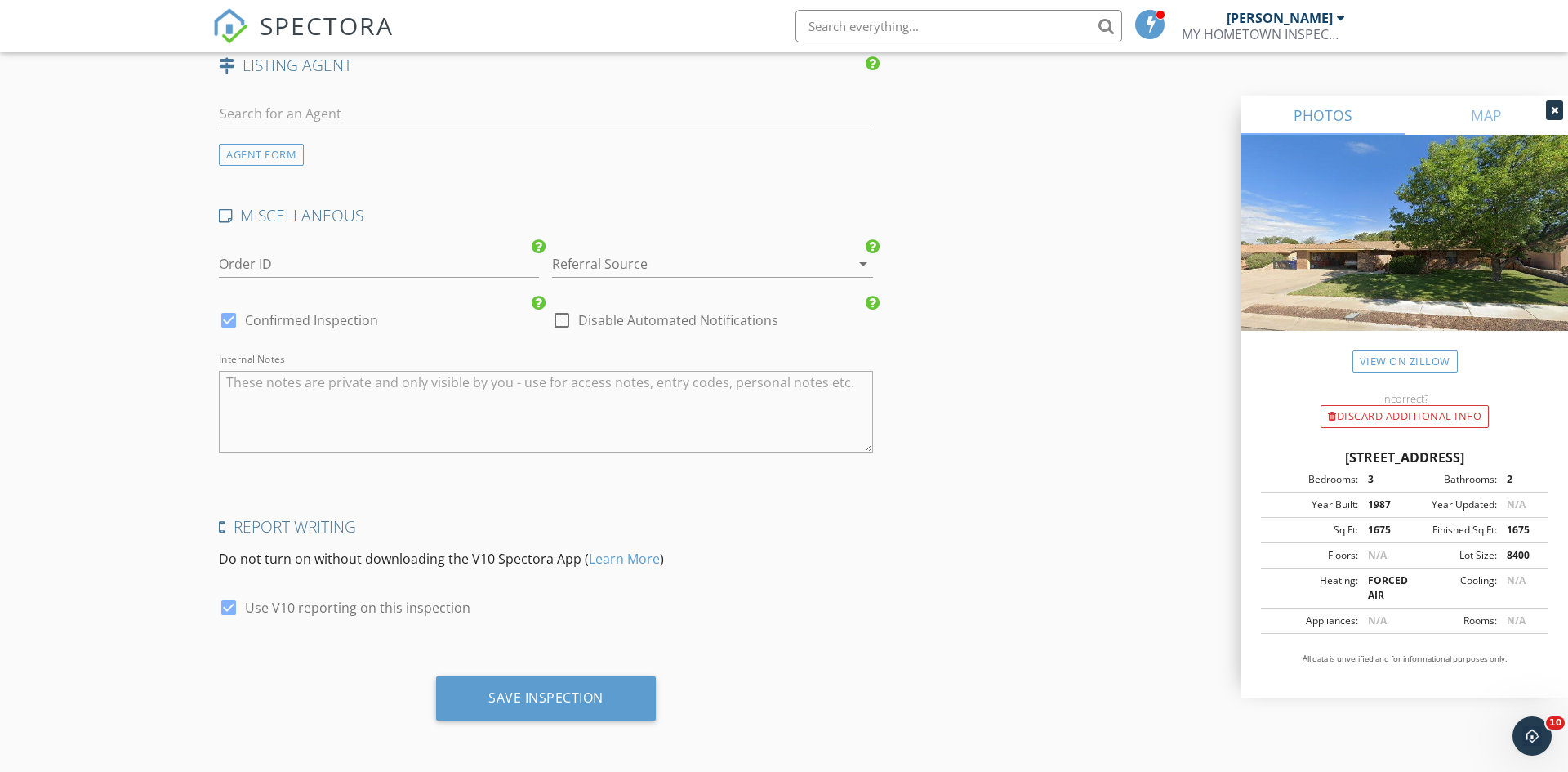
scroll to position [0, 0]
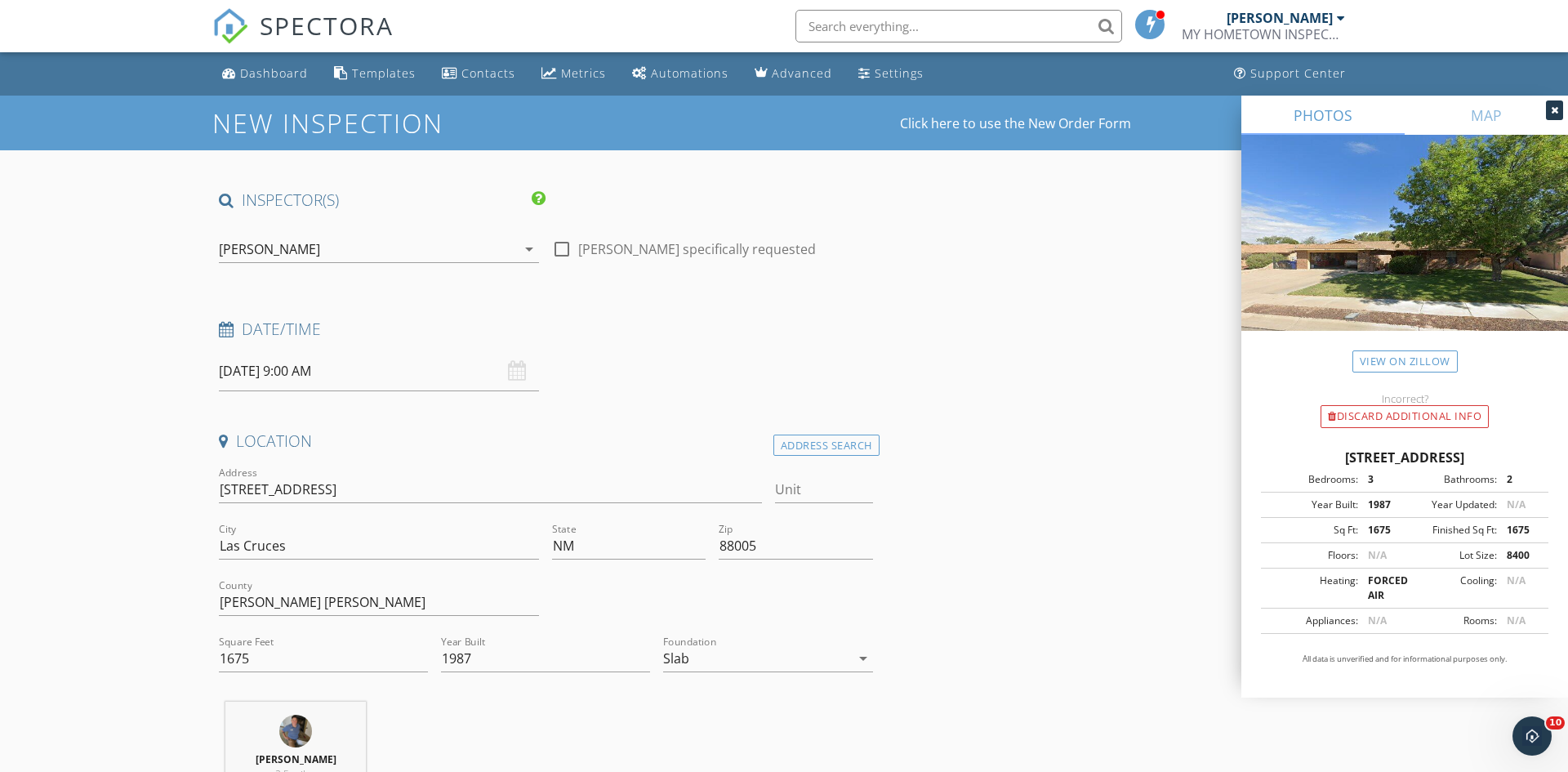
click at [1335, 19] on div "[PERSON_NAME]" at bounding box center [1285, 18] width 118 height 17
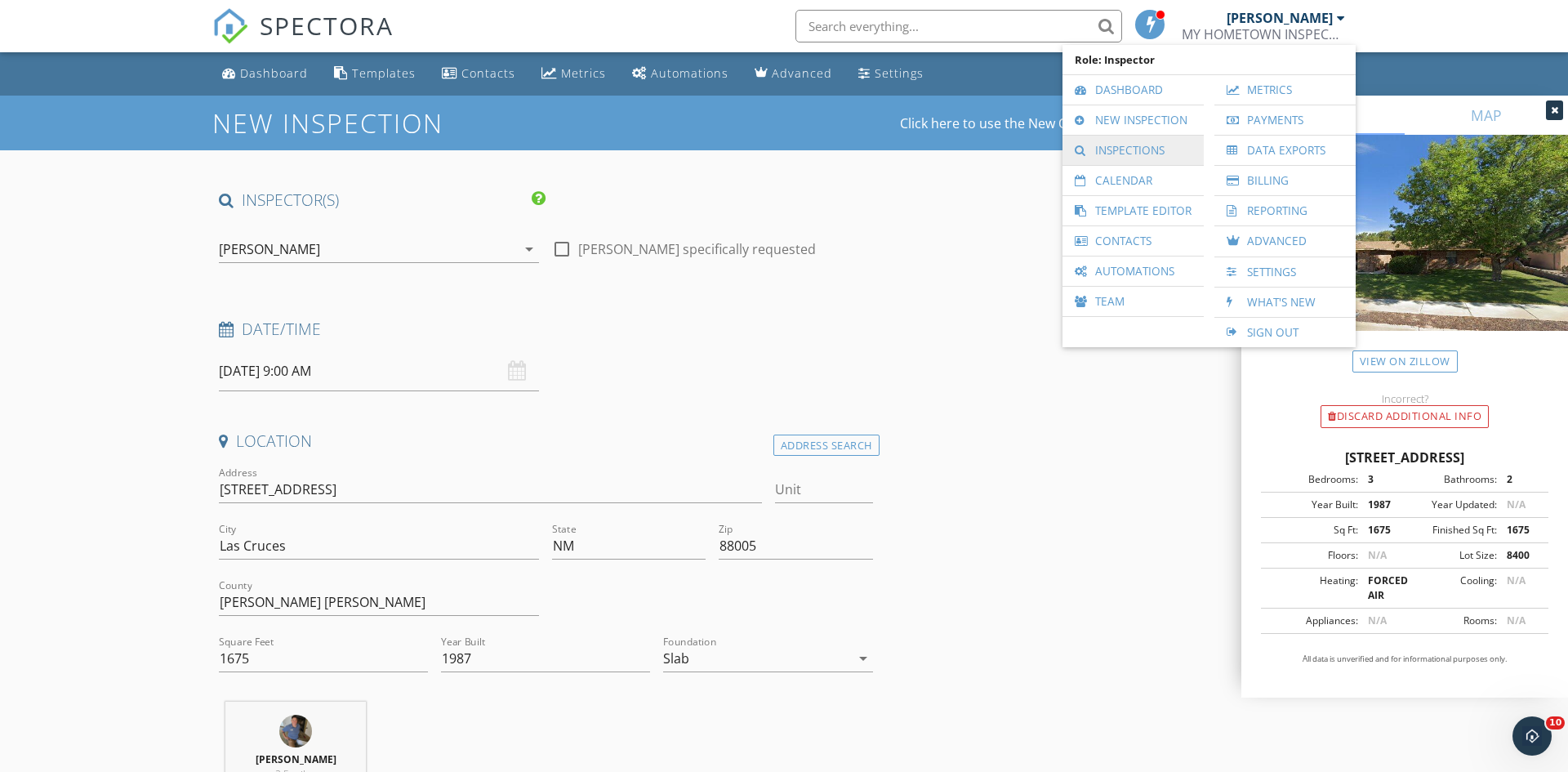
click at [1109, 155] on link "Inspections" at bounding box center [1133, 151] width 125 height 29
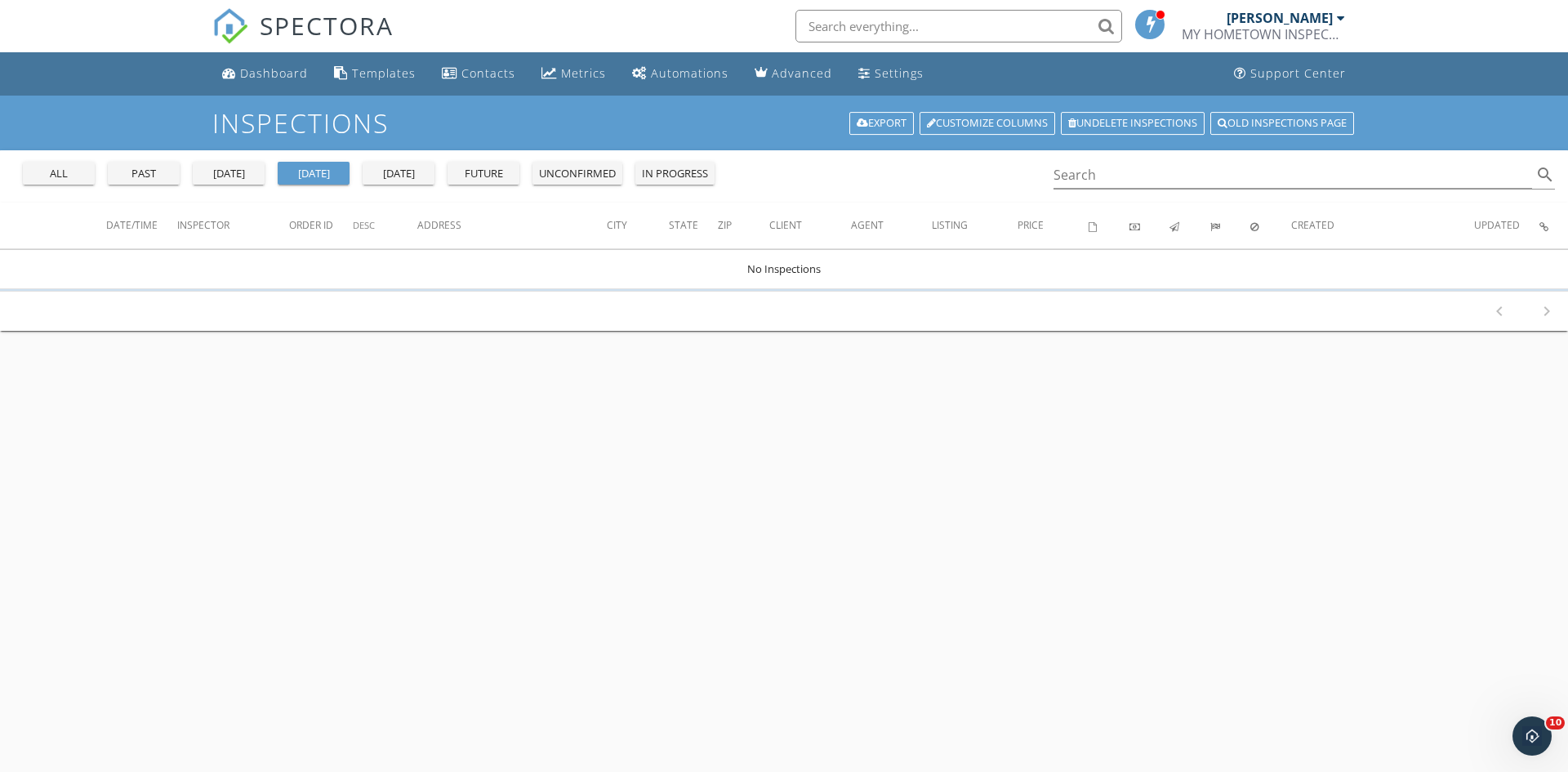
click at [1341, 19] on div at bounding box center [1341, 18] width 8 height 13
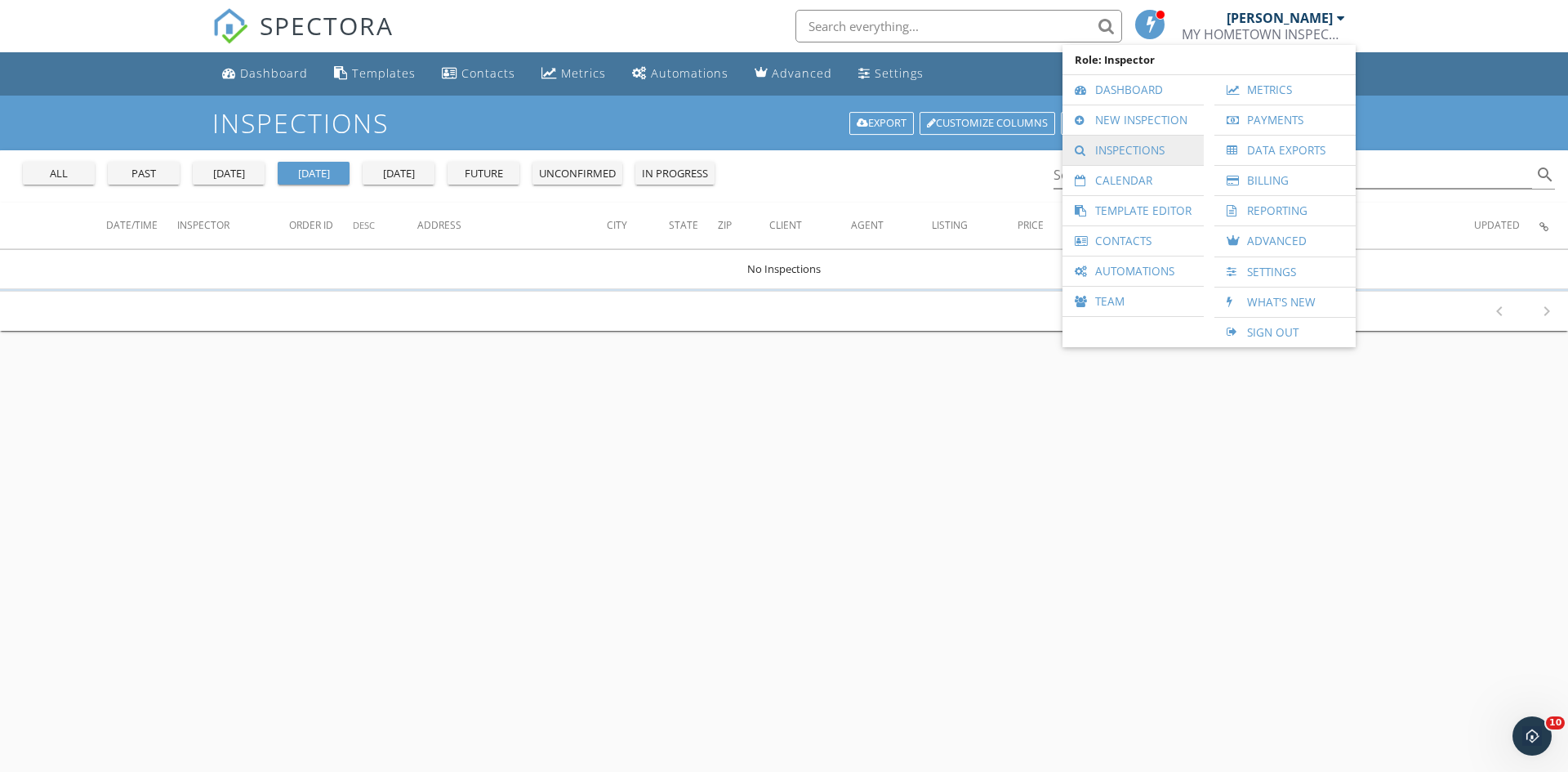
click at [1151, 151] on link "Inspections" at bounding box center [1133, 151] width 125 height 29
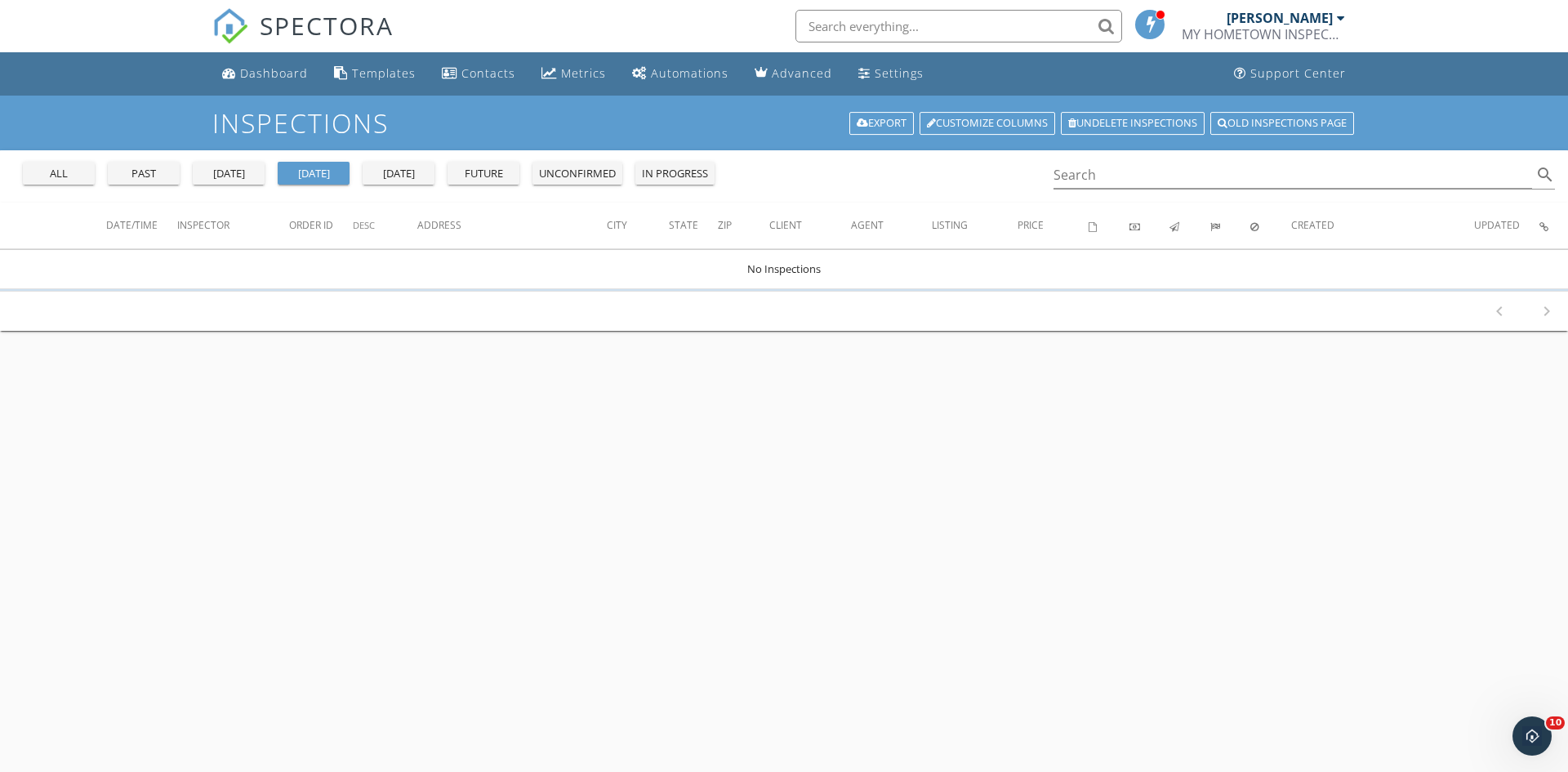
click at [56, 182] on button "all" at bounding box center [58, 172] width 71 height 23
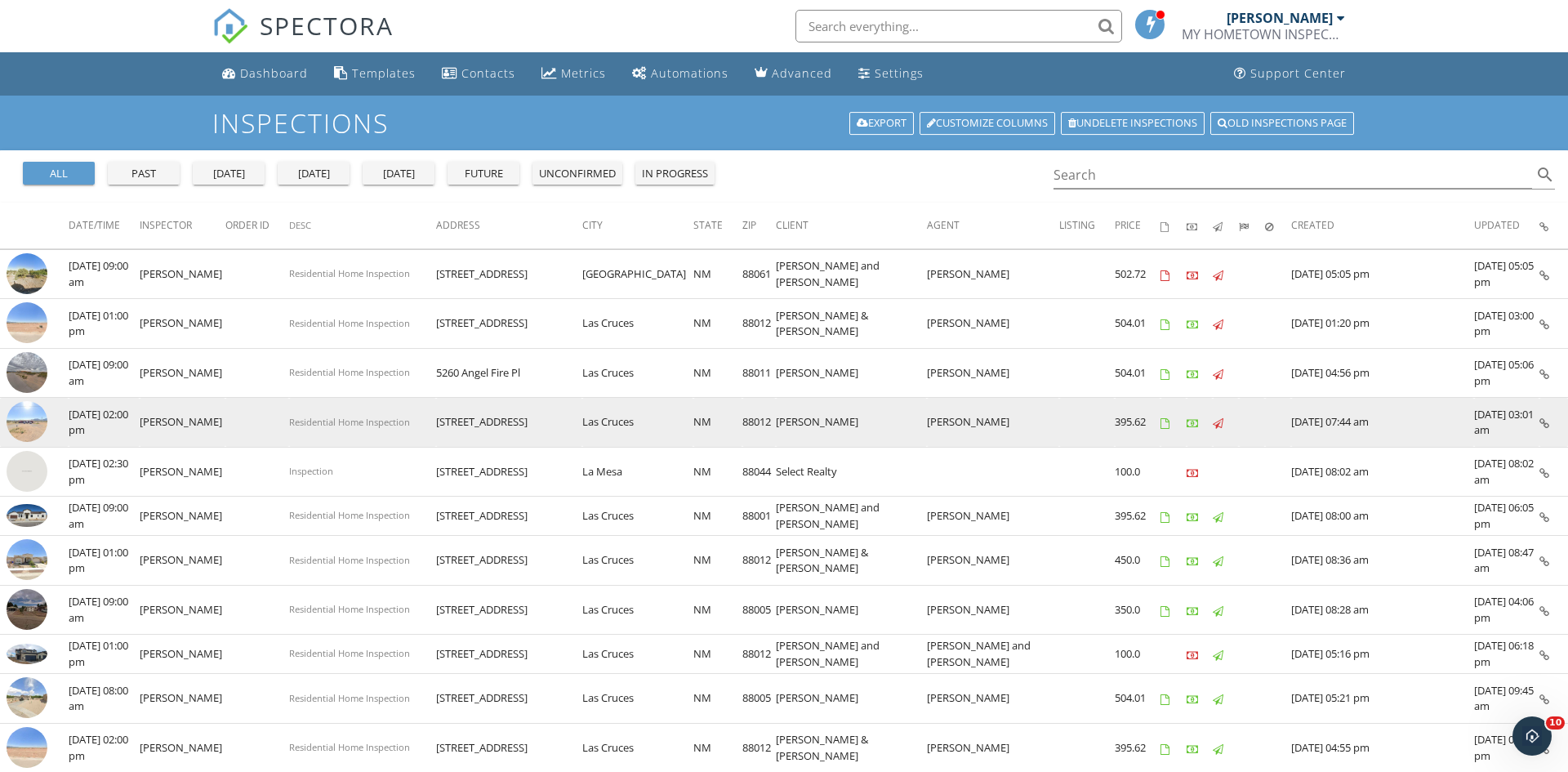
click at [29, 427] on img at bounding box center [27, 422] width 41 height 41
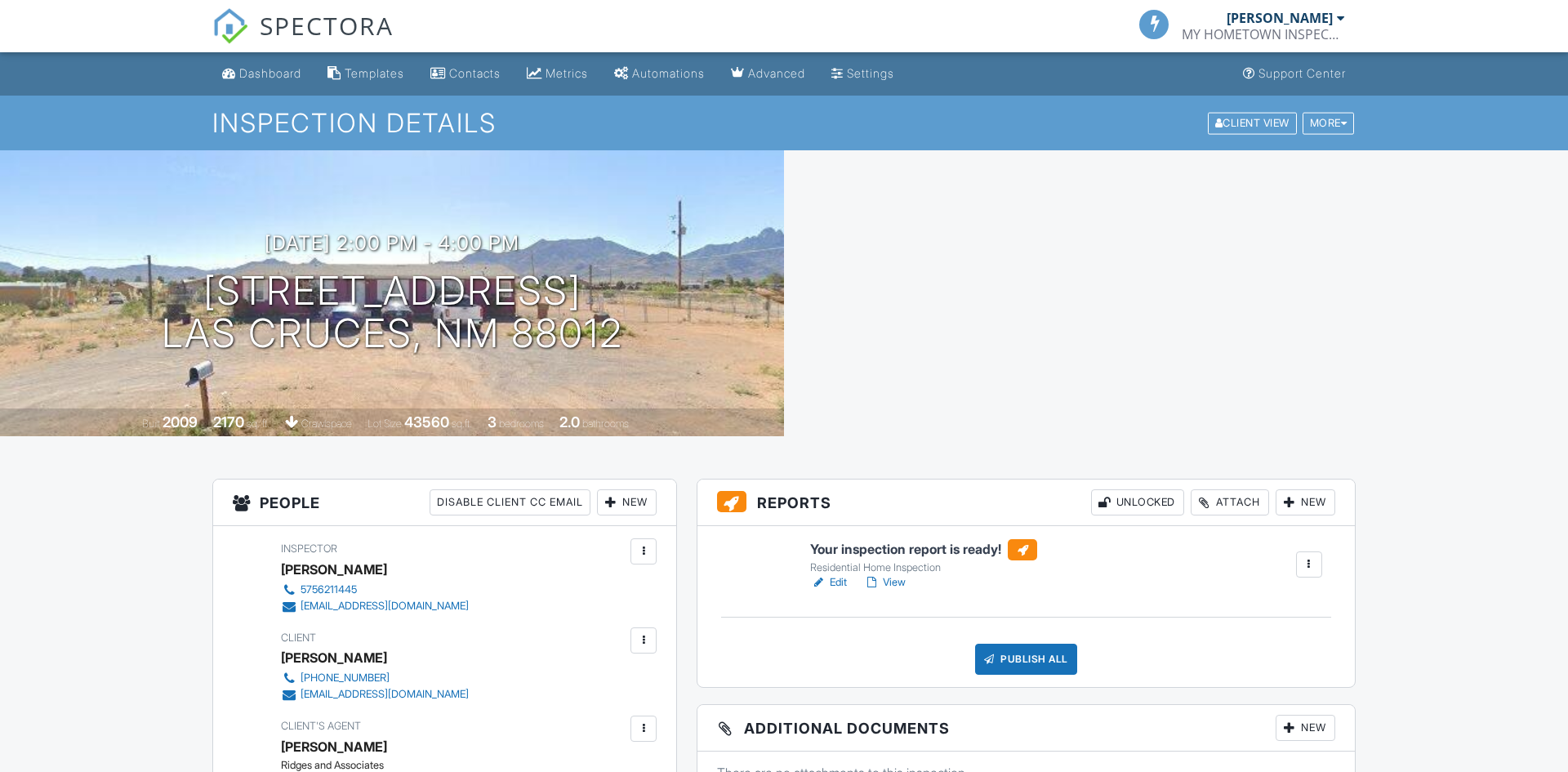
click at [838, 583] on link "Edit" at bounding box center [829, 582] width 37 height 17
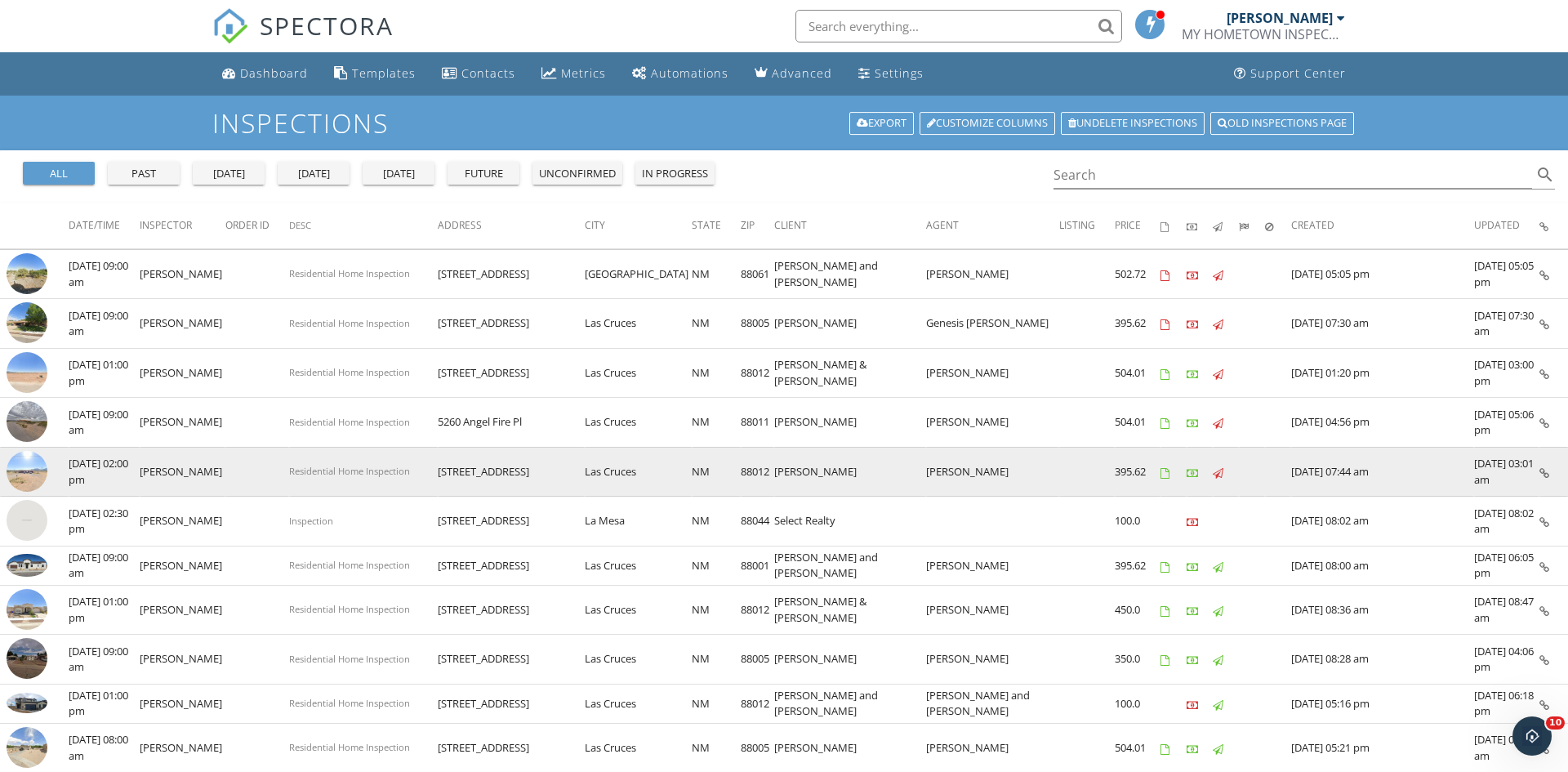
click at [35, 468] on img at bounding box center [27, 472] width 41 height 41
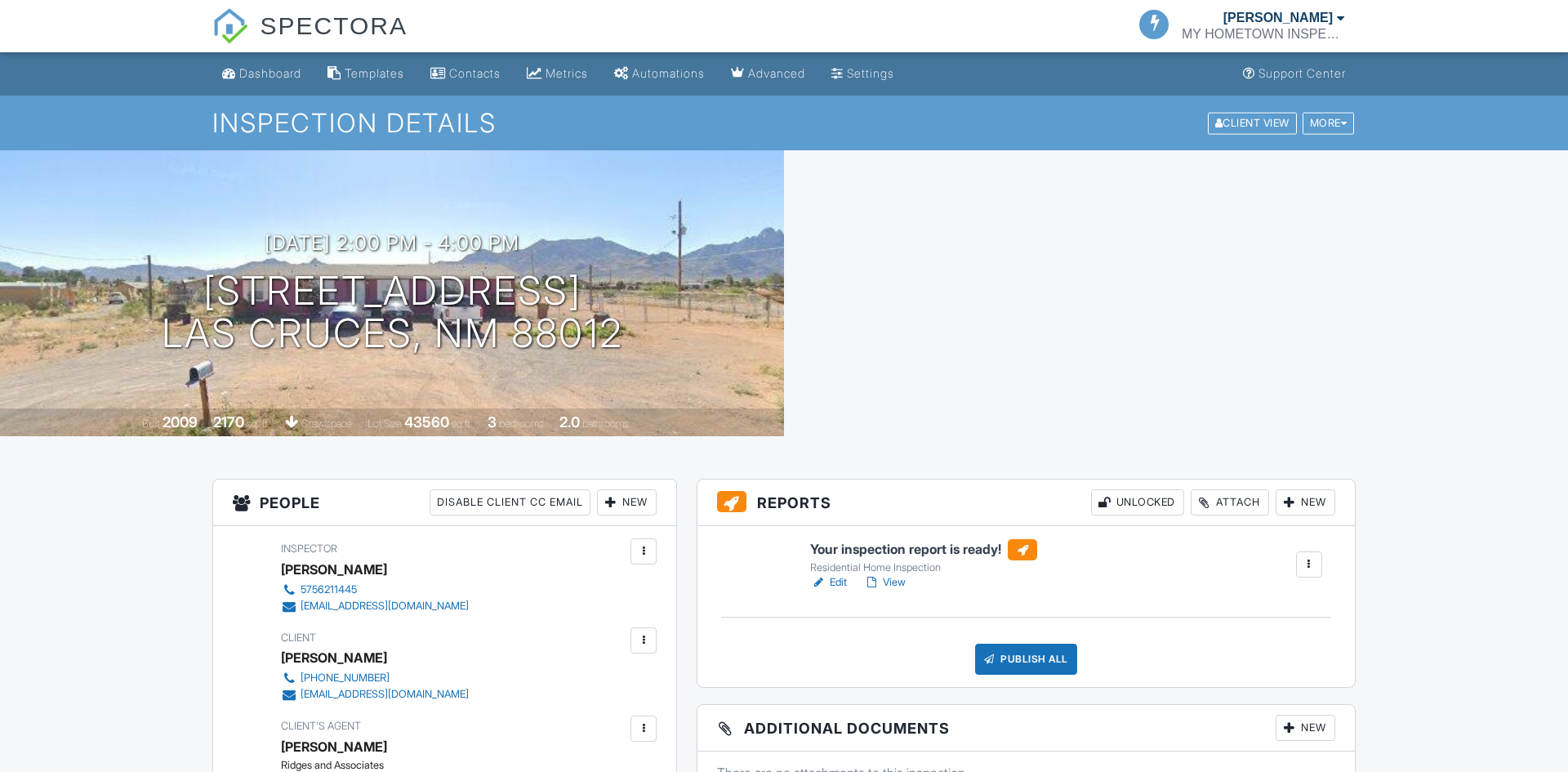
click at [841, 579] on link "Edit" at bounding box center [829, 582] width 37 height 17
